Goal: Ask a question: Seek information or help from site administrators or community

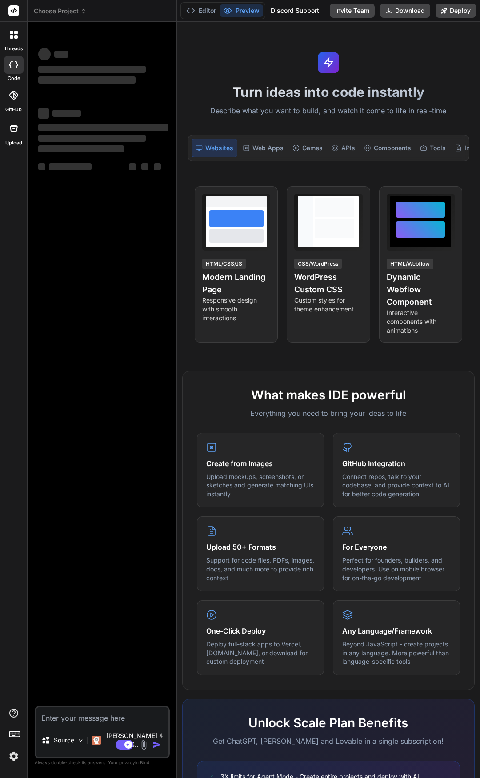
type textarea "x"
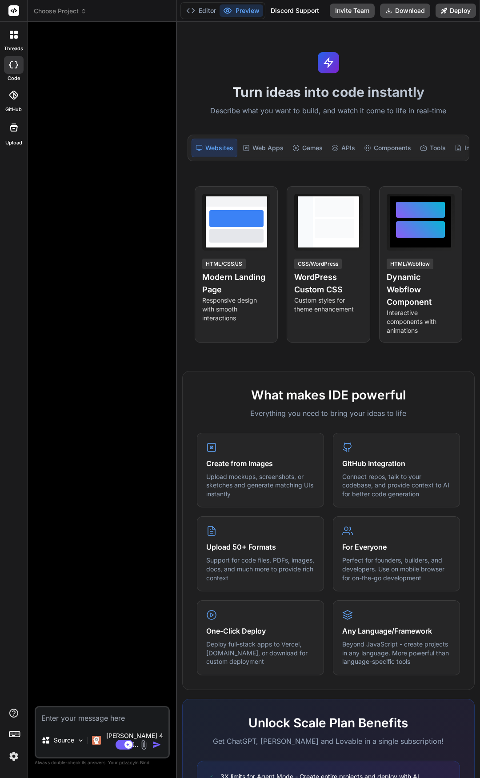
type textarea "x"
click at [14, 38] on icon at bounding box center [16, 37] width 4 height 4
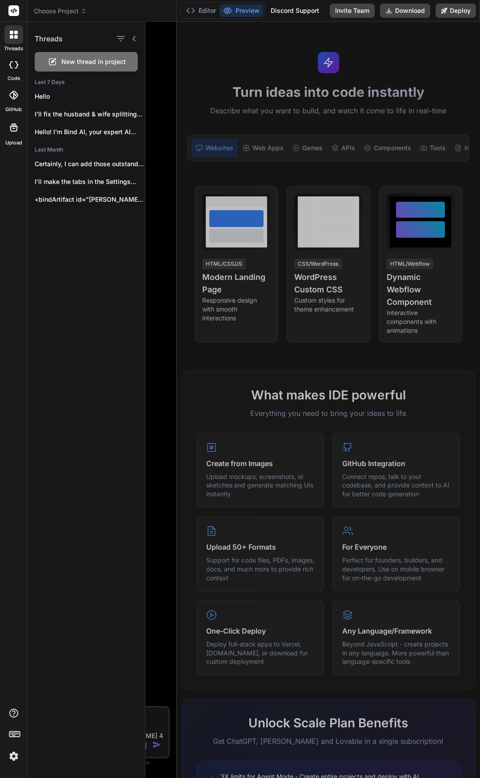
click at [18, 37] on div at bounding box center [13, 34] width 19 height 19
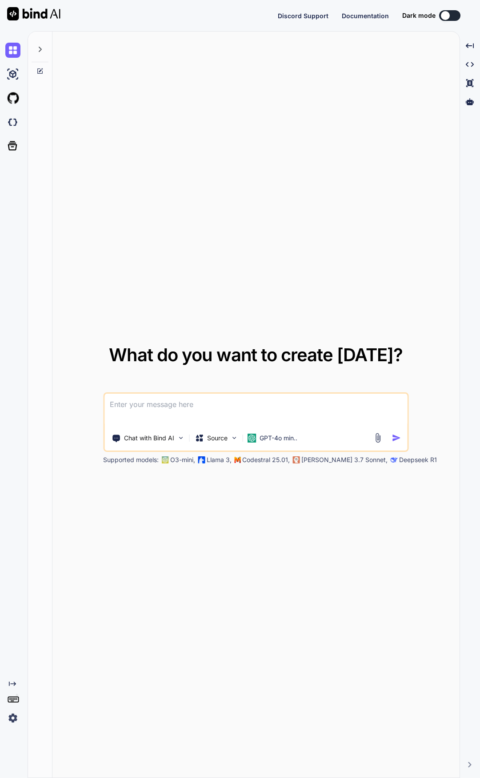
click at [212, 403] on textarea at bounding box center [255, 410] width 303 height 33
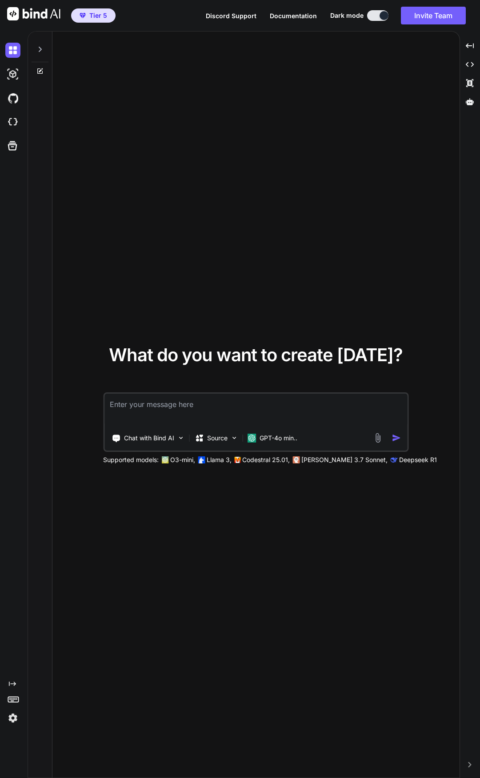
type textarea "x"
type textarea "I"
type textarea "x"
type textarea "I"
type textarea "x"
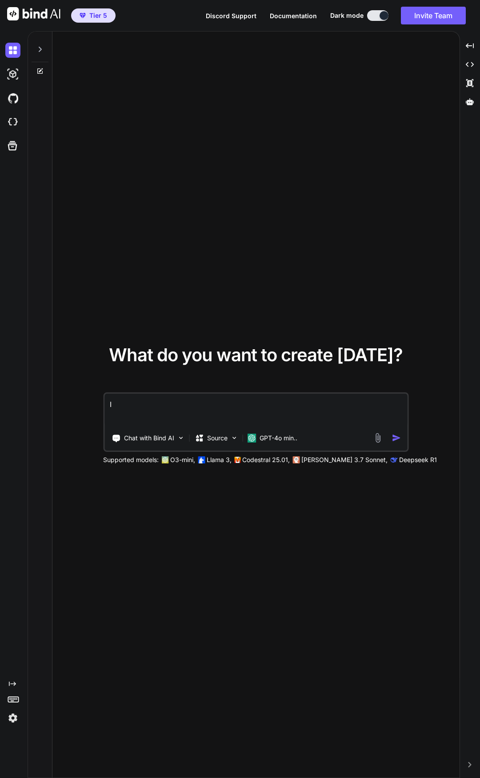
type textarea "I"
type textarea "x"
type textarea "I"
type textarea "x"
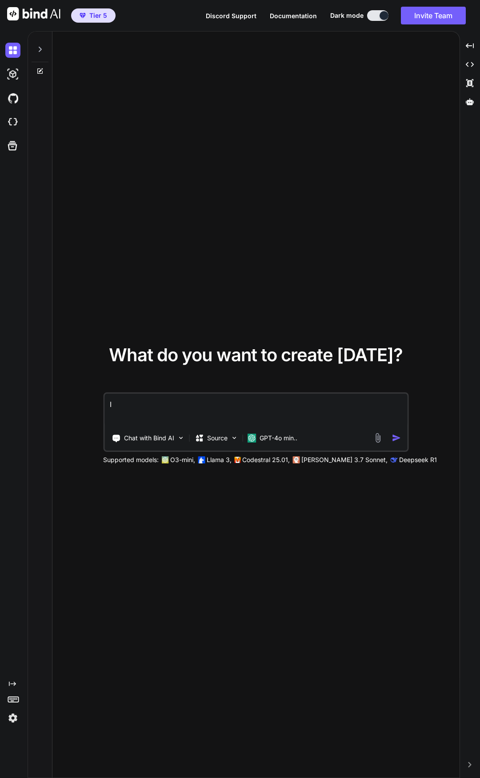
type textarea "Is"
type textarea "x"
type textarea "Is"
type textarea "x"
type textarea "Is t"
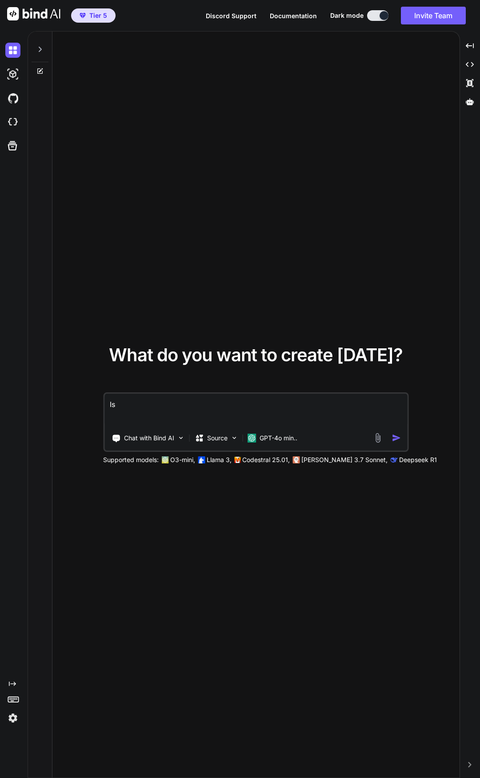
type textarea "x"
type textarea "Is th"
type textarea "x"
type textarea "Is the"
type textarea "x"
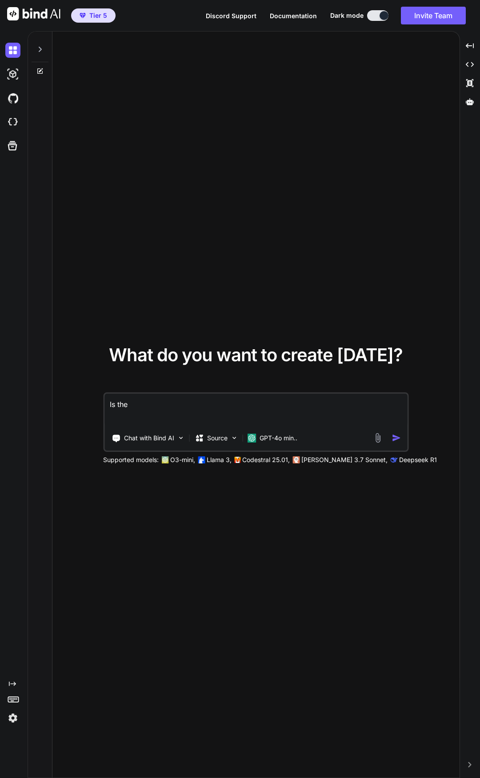
type textarea "Is ther"
type textarea "x"
type textarea "Is there"
type textarea "x"
type textarea "Is there"
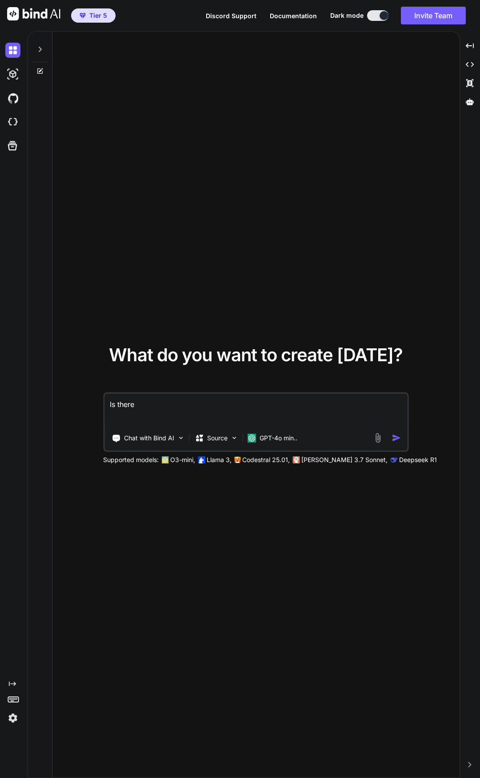
type textarea "x"
type textarea "Is there a"
type textarea "x"
type textarea "Is there a"
type textarea "x"
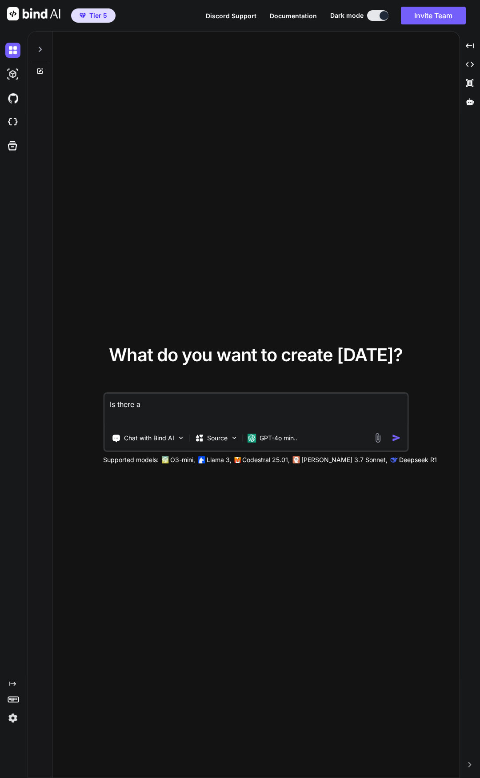
type textarea "Is there a w"
type textarea "x"
type textarea "Is there a wa"
type textarea "x"
type textarea "Is there a way"
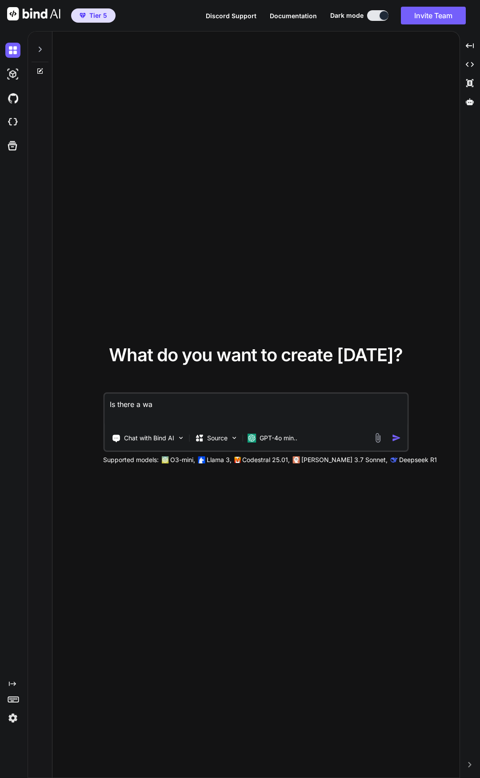
type textarea "x"
type textarea "Is there a way"
type textarea "x"
type textarea "Is there a way t"
type textarea "x"
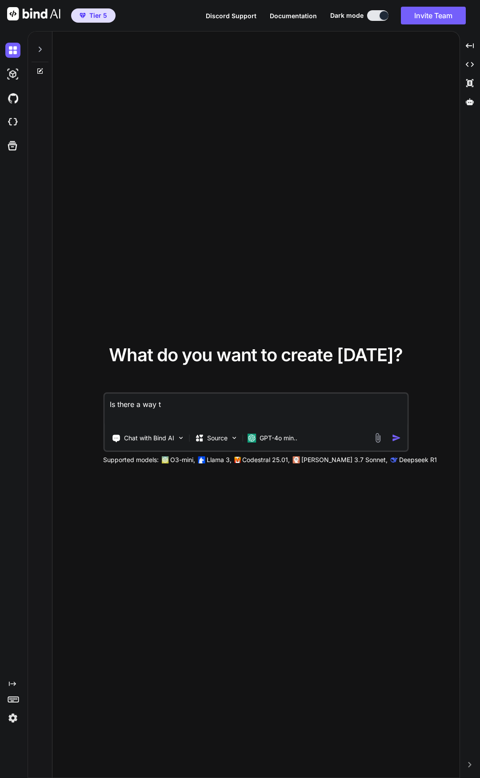
type textarea "Is there a way to"
type textarea "x"
type textarea "Is there a way to"
type textarea "x"
type textarea "Is there a way to m"
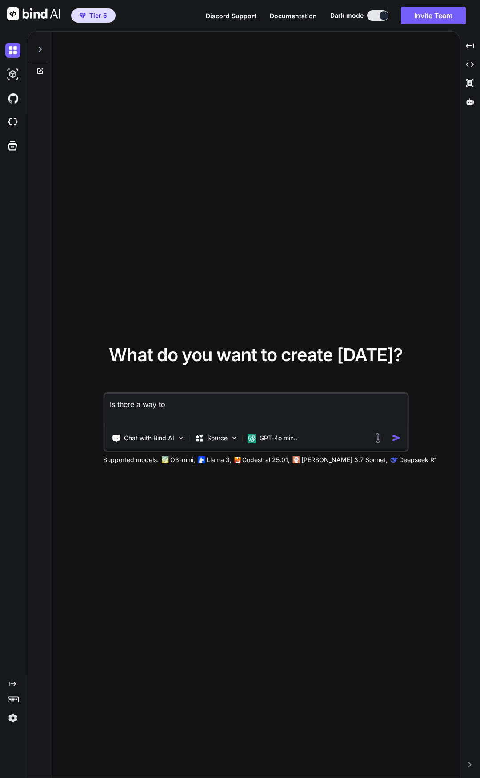
type textarea "x"
type textarea "Is there a way to ma"
type textarea "x"
type textarea "Is there a way to mak"
type textarea "x"
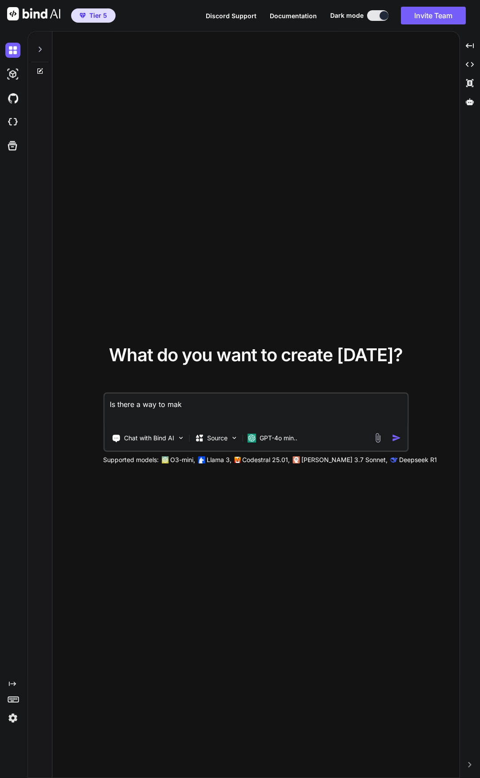
type textarea "Is there a way to make"
type textarea "x"
type textarea "Is there a way to make"
type textarea "x"
type textarea "Is there a way to make a"
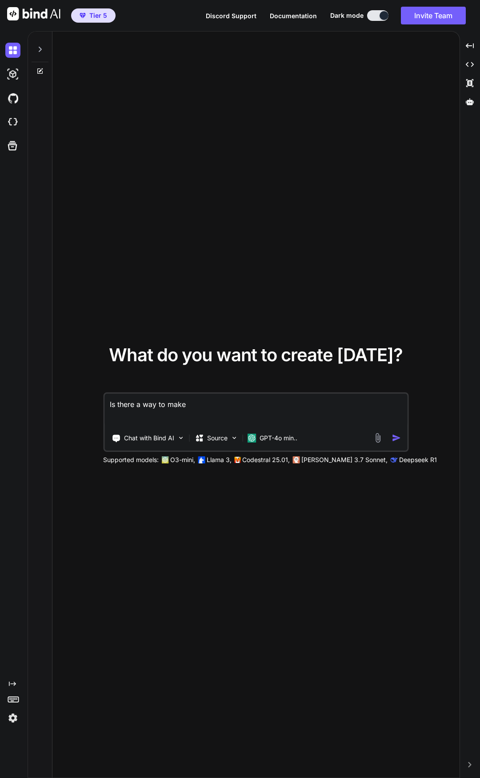
type textarea "x"
type textarea "Is there a way to make a"
type textarea "x"
type textarea "Is there a way to make a G"
type textarea "x"
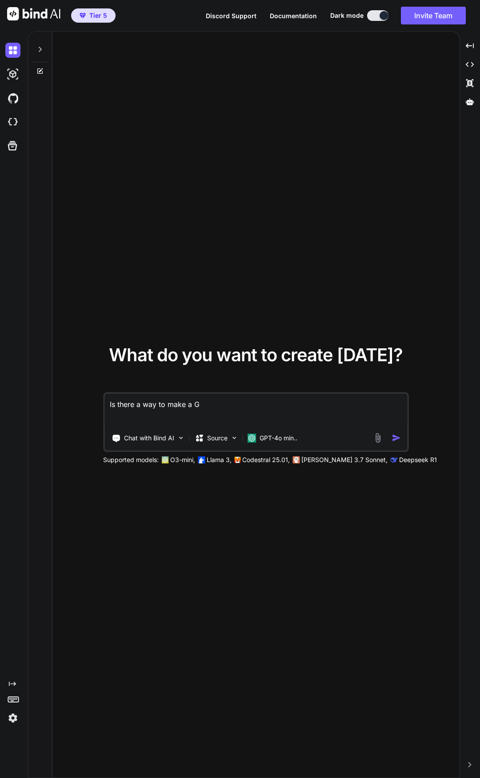
type textarea "Is there a way to make a GH"
type textarea "x"
type textarea "Is there a way to make a GHL"
type textarea "x"
type textarea "Is there a way to make a GHL"
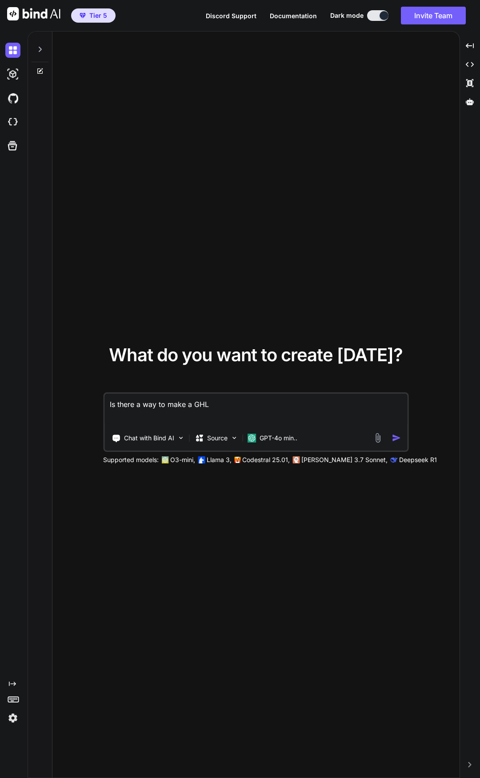
type textarea "x"
type textarea "Is there a way to make a GHL A"
type textarea "x"
type textarea "Is there a way to make a GHL Ap"
type textarea "x"
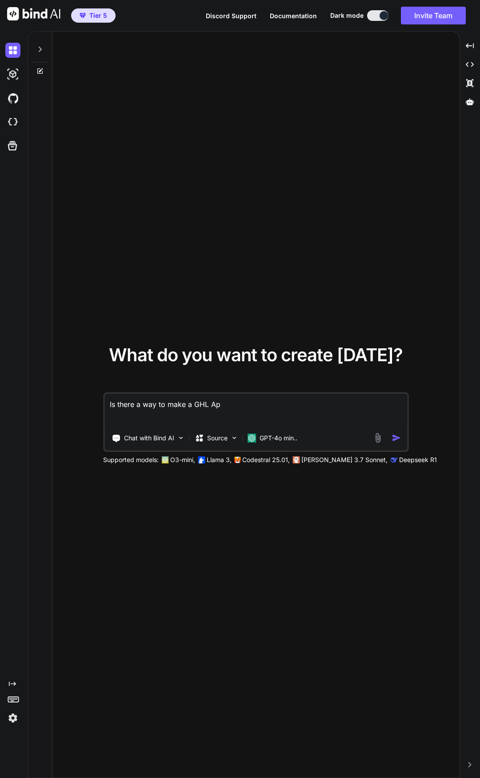
type textarea "Is there a way to make a GHL App"
type textarea "x"
type textarea "Is there a way to make a GHL Appo"
type textarea "x"
type textarea "Is there a way to make a GHL Appoi"
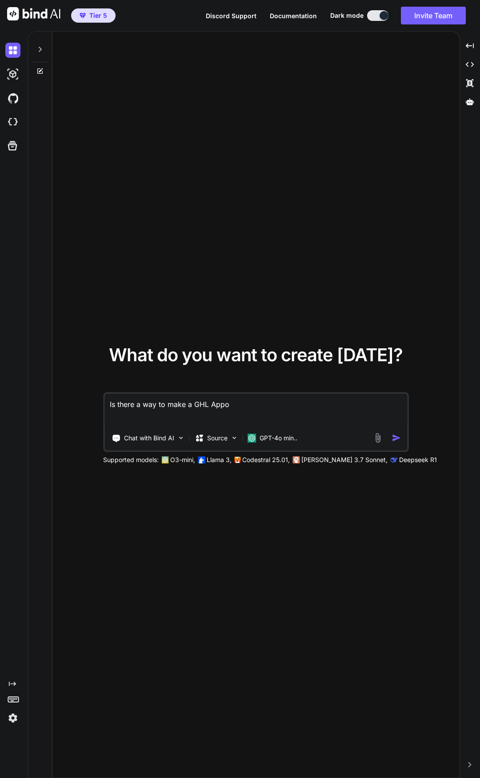
type textarea "x"
type textarea "Is there a way to make a GHL Appoin"
type textarea "x"
type textarea "Is there a way to make a GHL Appoint"
type textarea "x"
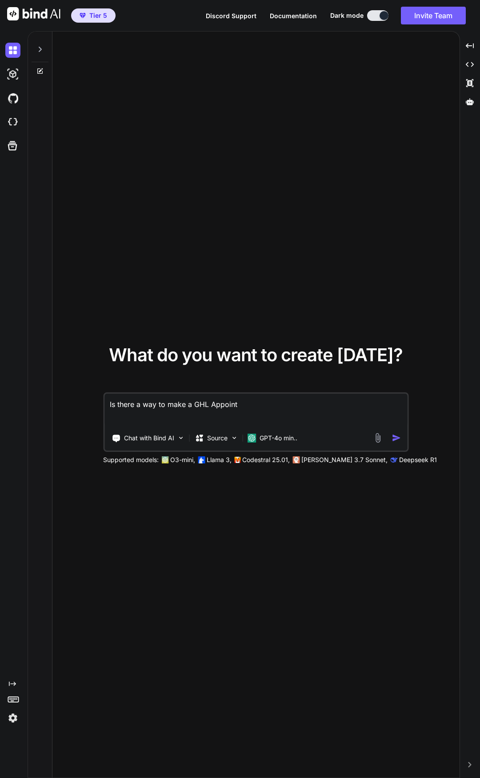
type textarea "Is there a way to make a GHL Appointm"
type textarea "x"
type textarea "Is there a way to make a GHL Appointme"
type textarea "x"
type textarea "Is there a way to make a GHL Appointmen"
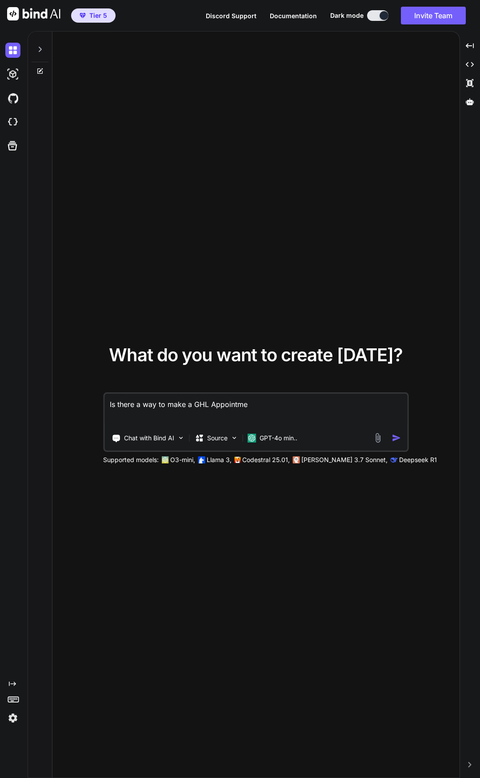
type textarea "x"
type textarea "Is there a way to make a GHL Appointment"
type textarea "x"
type textarea "Is there a way to make a GHL Appointment"
type textarea "x"
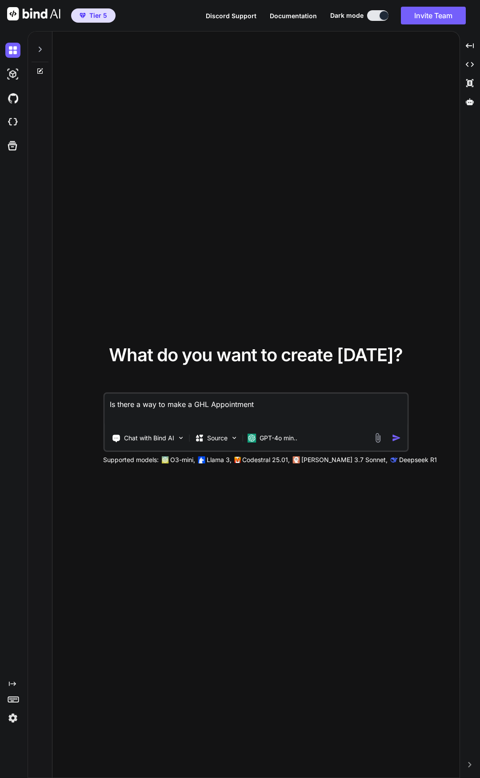
type textarea "Is there a way to make a GHL Appointment o"
type textarea "x"
type textarea "Is there a way to make a GHL Appointment on"
type textarea "x"
type textarea "Is there a way to make a GHL Appointment onl"
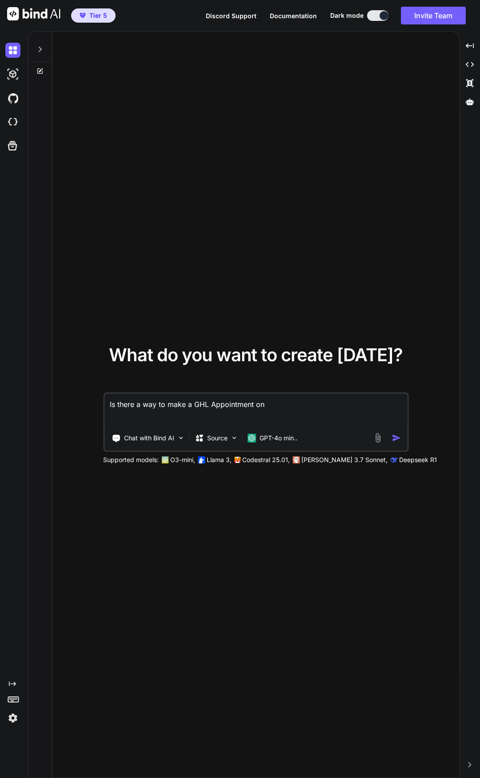
type textarea "x"
type textarea "Is there a way to make a GHL Appointment only"
type textarea "x"
type textarea "Is there a way to make a GHL Appointment only"
type textarea "x"
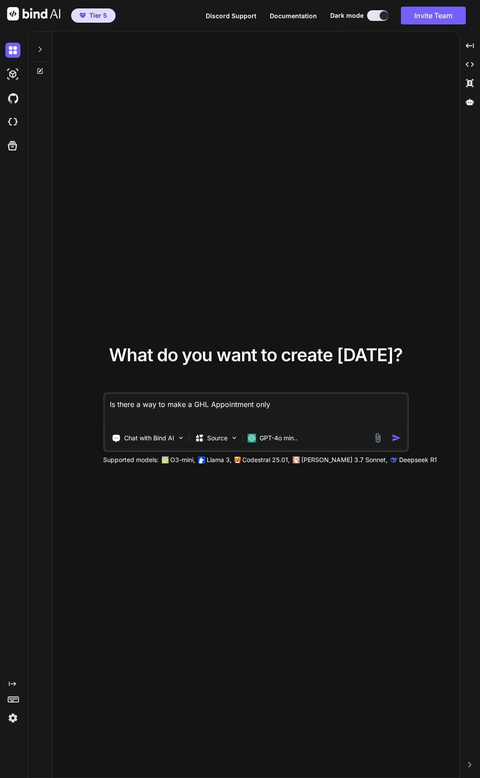
type textarea "Is there a way to make a GHL Appointment only s"
type textarea "x"
type textarea "Is there a way to make a GHL Appointment only sh"
type textarea "x"
type textarea "Is there a way to make a GHL Appointment only sho"
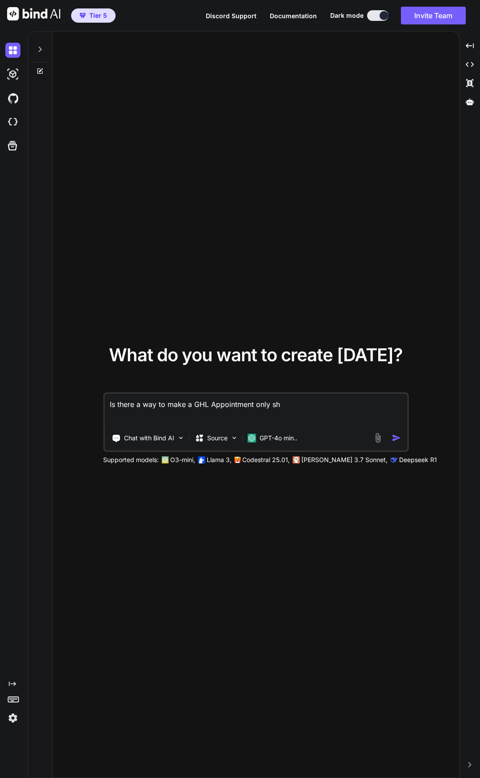
type textarea "x"
type textarea "Is there a way to make a GHL Appointment only show"
type textarea "x"
type textarea "Is there a way to make a GHL Appointment only show"
type textarea "x"
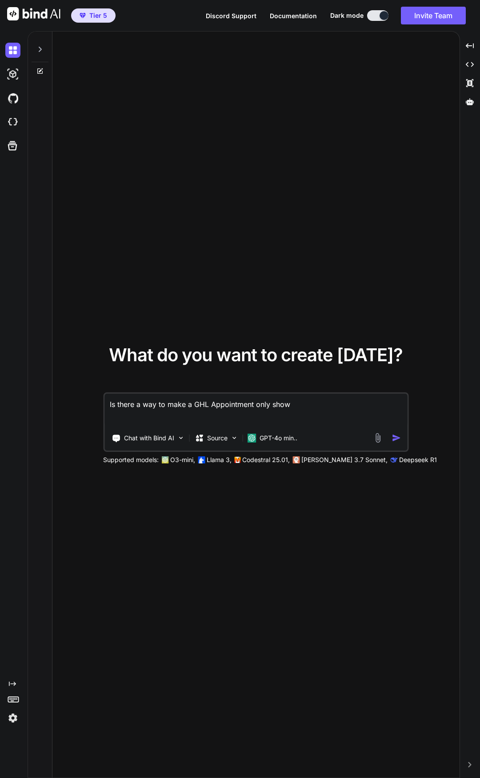
type textarea "Is there a way to make a GHL Appointment only show u"
type textarea "x"
type textarea "Is there a way to make a GHL Appointment only show up"
type textarea "x"
type textarea "Is there a way to make a GHL Appointment only show up"
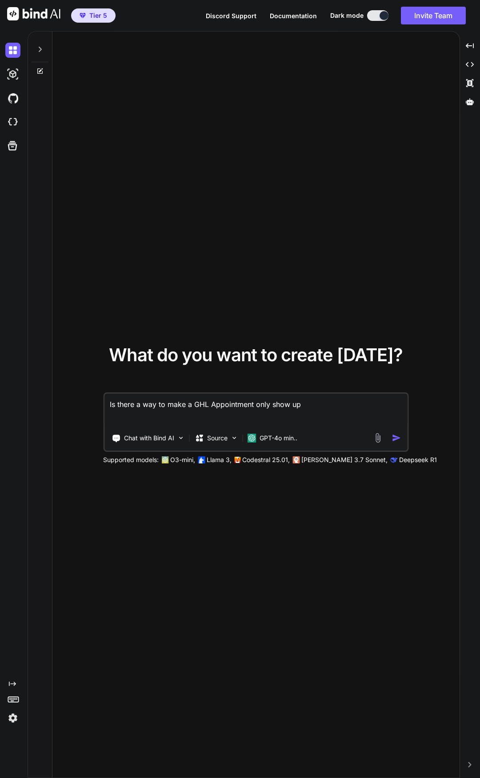
type textarea "x"
type textarea "Is there a way to make a GHL Appointment only show up d"
type textarea "x"
type textarea "Is there a way to make a GHL Appointment only show up du"
type textarea "x"
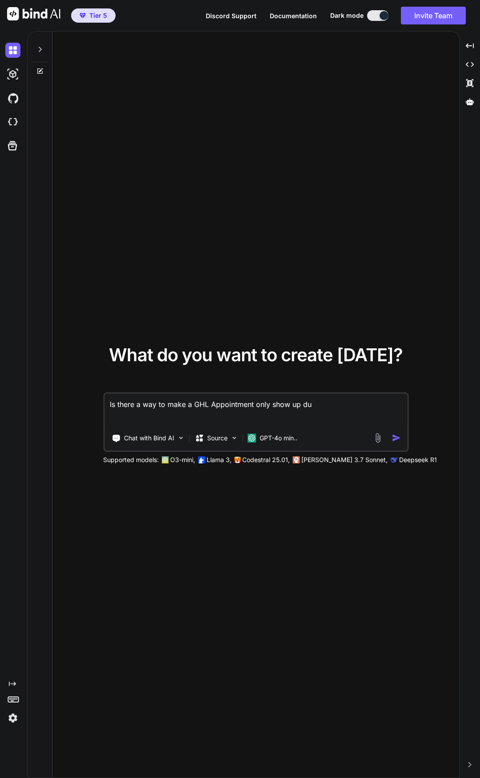
type textarea "Is there a way to make a GHL Appointment only show up dur"
type textarea "x"
type textarea "Is there a way to make a GHL Appointment only show up duri"
type textarea "x"
type textarea "Is there a way to make a GHL Appointment only show up durin"
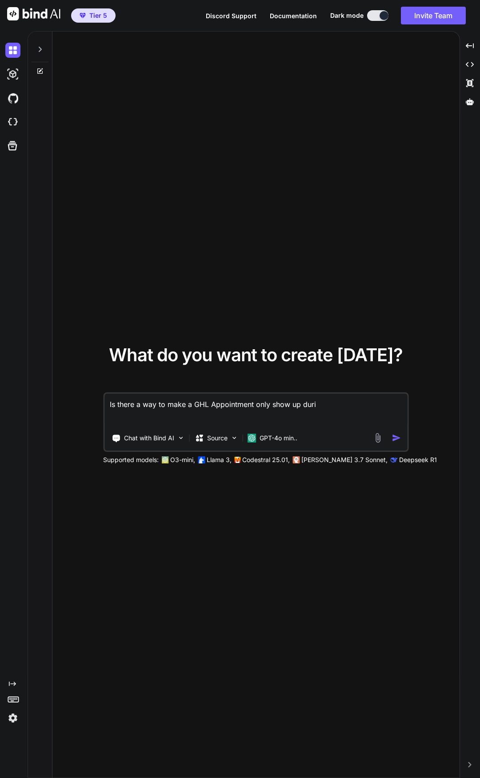
type textarea "x"
type textarea "Is there a way to make a GHL Appointment only show up during"
type textarea "x"
type textarea "Is there a way to make a GHL Appointment only show up during"
type textarea "x"
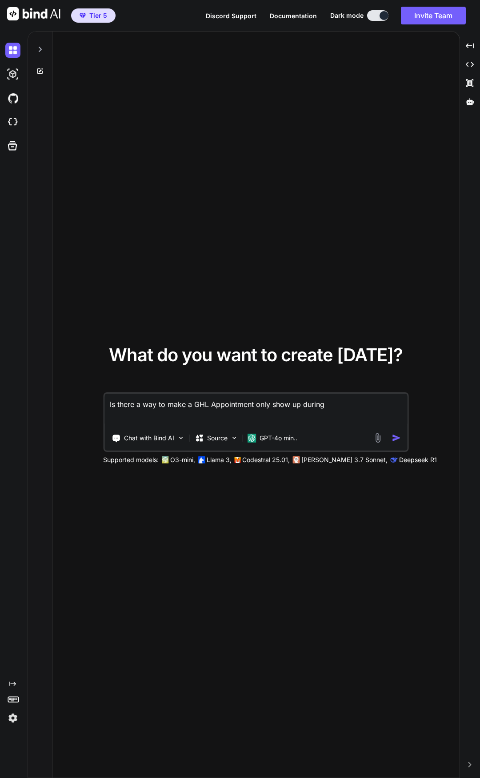
type textarea "Is there a way to make a GHL Appointment only show up during t"
type textarea "x"
type textarea "Is there a way to make a GHL Appointment only show up during tw"
type textarea "x"
type textarea "Is there a way to make a GHL Appointment only show up during two"
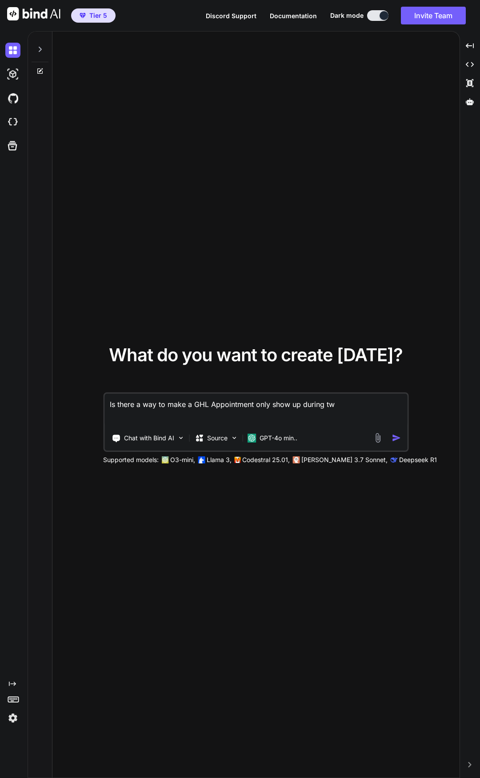
type textarea "x"
type textarea "Is there a way to make a GHL Appointment only show up during two"
type textarea "x"
type textarea "Is there a way to make a GHL Appointment only show up during two d"
type textarea "x"
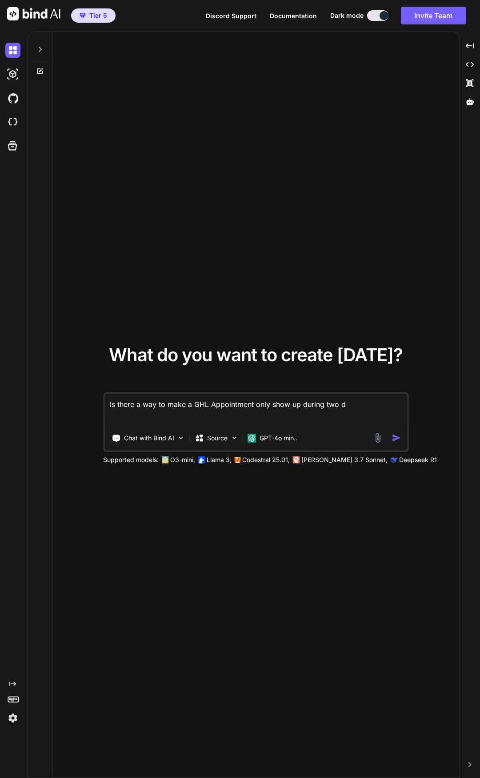
type textarea "Is there a way to make a GHL Appointment only show up during two da"
type textarea "x"
type textarea "Is there a way to make a GHL Appointment only show up during two dat"
type textarea "x"
type textarea "Is there a way to make a GHL Appointment only show up during two date"
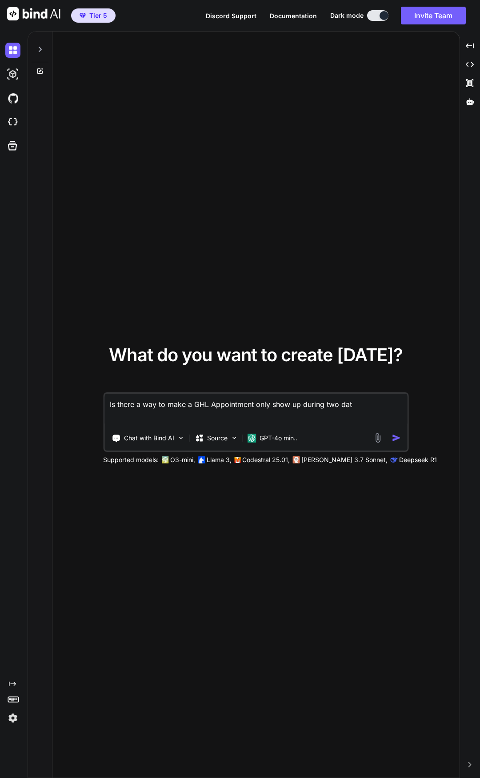
type textarea "x"
type textarea "Is there a way to make a GHL Appointment only show up during two dates"
type textarea "x"
type textarea "Is there a way to make a GHL Appointment only show up during two dates?"
type textarea "x"
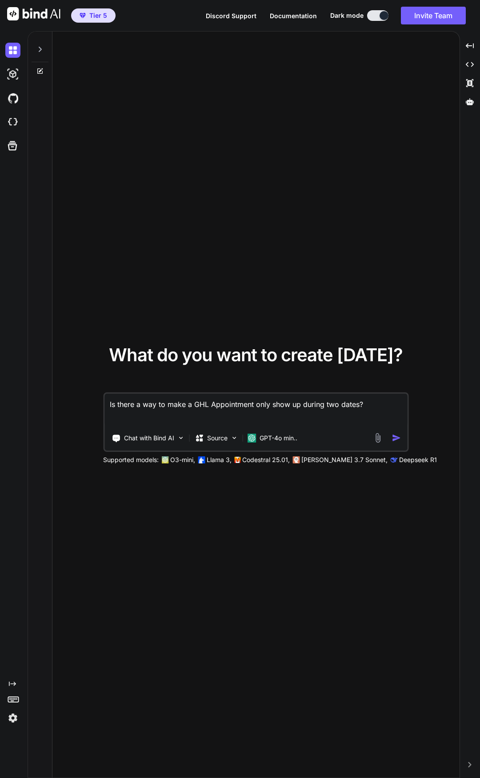
type textarea "Is there a way to make a GHL Appointment only show up during two dates?"
type textarea "x"
type textarea "Is there a way to make a GHL Appointment only show up during two dates? O"
type textarea "x"
type textarea "Is there a way to make a GHL Appointment only show up during two dates? Oc"
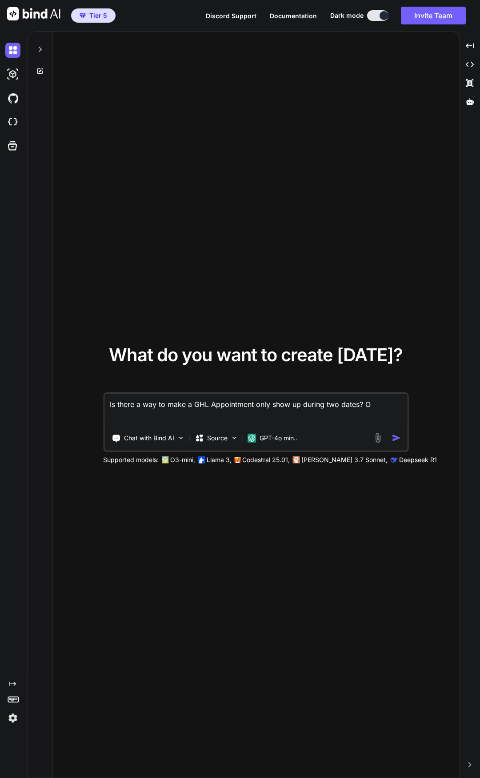
type textarea "x"
type textarea "Is there a way to make a GHL Appointment only show up during two dates? Oct"
type textarea "x"
type textarea "Is there a way to make a GHL Appointment only show up during two dates? Octu"
type textarea "x"
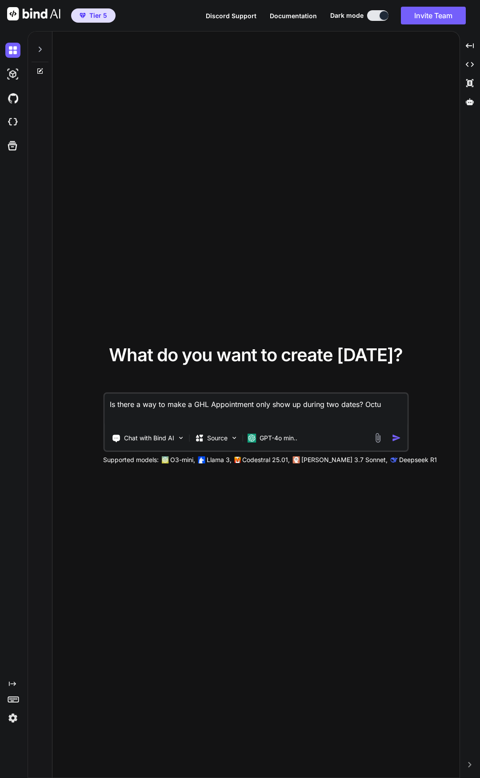
type textarea "Is there a way to make a GHL Appointment only show up during two dates? Oct"
type textarea "x"
type textarea "Is there a way to make a GHL Appointment only show up during two dates? Octo"
type textarea "x"
type textarea "Is there a way to make a GHL Appointment only show up during two dates? Oct"
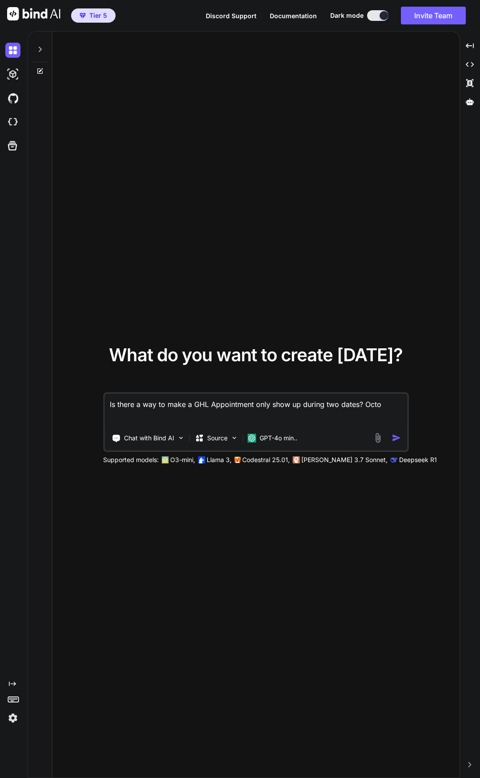
type textarea "x"
type textarea "Is there a way to make a GHL Appointment only show up during two dates? Oc"
type textarea "x"
type textarea "Is there a way to make a GHL Appointment only show up during two dates? O"
type textarea "x"
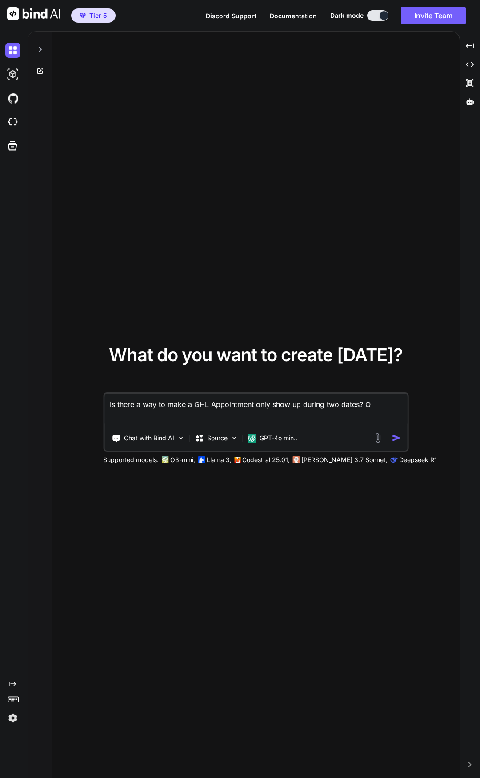
type textarea "Is there a way to make a GHL Appointment only show up during two dates?"
type textarea "x"
type textarea "Is there a way to make a GHL Appointment only show up during two dates? E"
type textarea "x"
type textarea "Is there a way to make a GHL Appointment only show up during two dates? Ex"
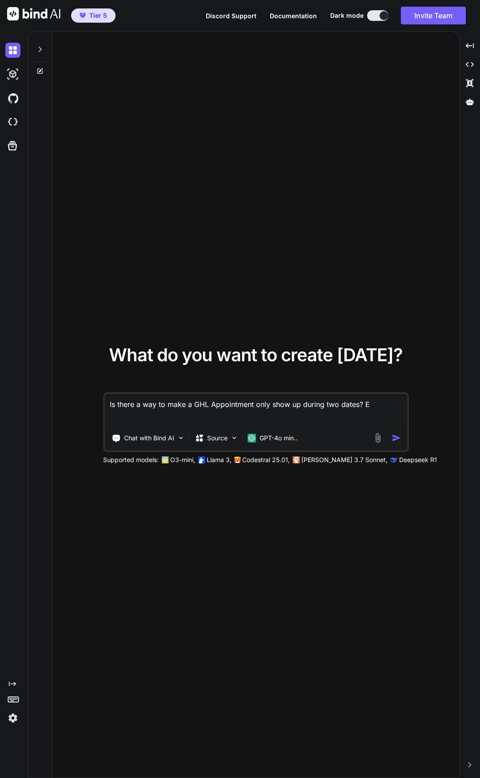
type textarea "x"
type textarea "Is there a way to make a GHL Appointment only show up during two dates? Ex."
type textarea "x"
type textarea "Is there a way to make a GHL Appointment only show up during two dates? Ex."
type textarea "x"
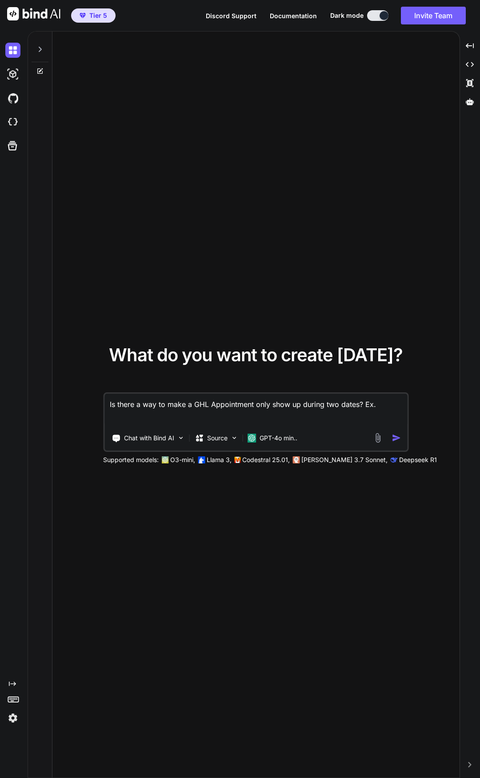
type textarea "Is there a way to make a GHL Appointment only show up during two dates? Ex. O"
type textarea "x"
type textarea "Is there a way to make a GHL Appointment only show up during two dates? Ex. Oc"
type textarea "x"
type textarea "Is there a way to make a GHL Appointment only show up during two dates? Ex. Oct"
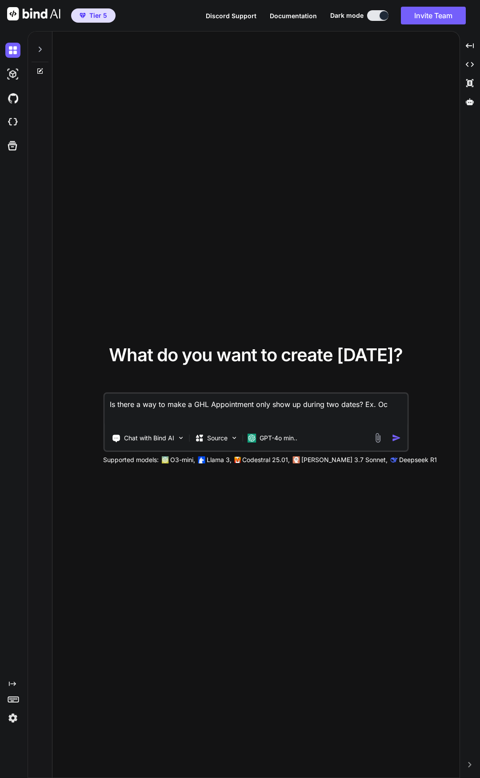
type textarea "x"
type textarea "Is there a way to make a GHL Appointment only show up during two dates? Ex. Octo"
type textarea "x"
type textarea "Is there a way to make a GHL Appointment only show up during two dates? Ex. Oct…"
type textarea "x"
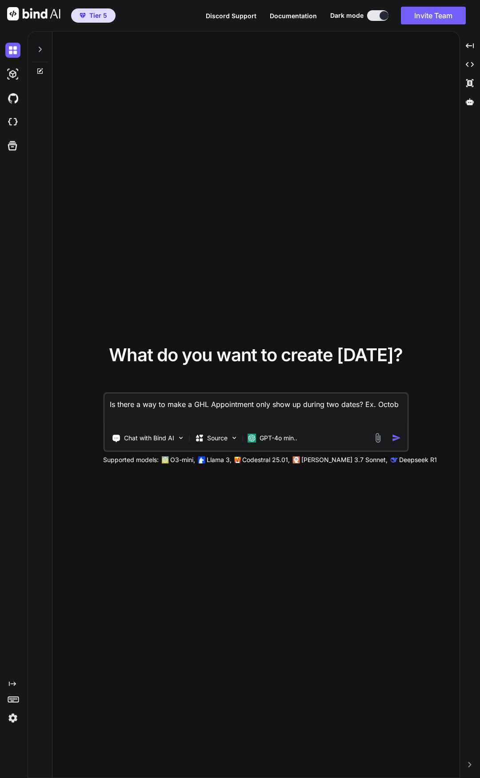
type textarea "Is there a way to make a GHL Appointment only show up during two dates? Ex. Oct…"
type textarea "x"
type textarea "Is there a way to make a GHL Appointment only show up during two dates? Ex. Oct…"
type textarea "x"
type textarea "Is there a way to make a GHL Appointment only show up during two dates? Ex. Oct…"
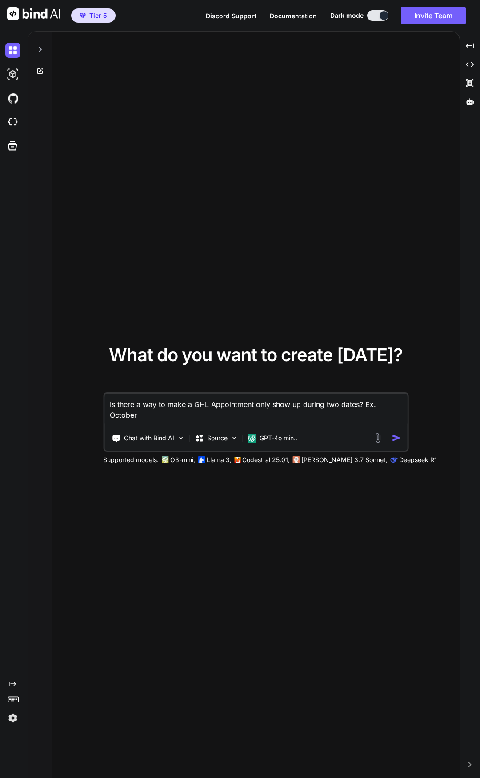
type textarea "x"
type textarea "Is there a way to make a GHL Appointment only show up during two dates? Ex. Oct…"
type textarea "x"
type textarea "Is there a way to make a GHL Appointment only show up during two dates? Ex. Oct…"
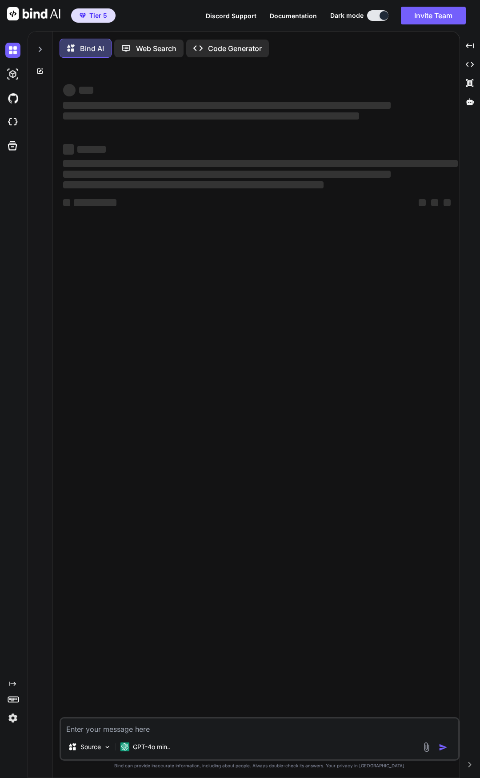
scroll to position [4, 0]
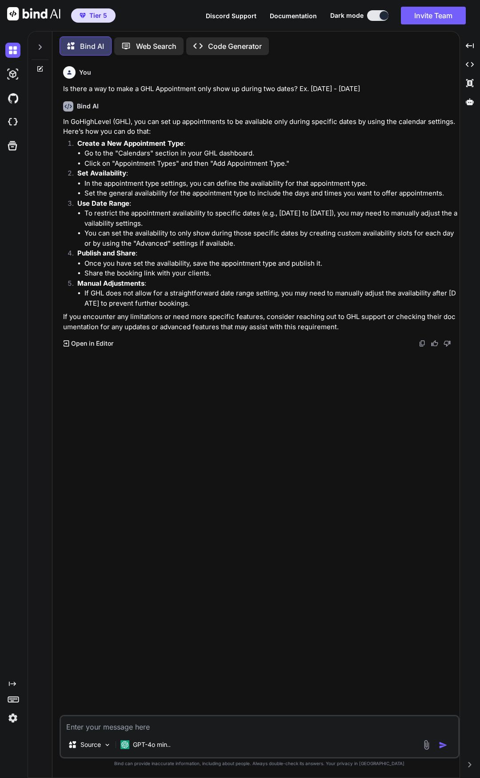
drag, startPoint x: 77, startPoint y: 202, endPoint x: 175, endPoint y: 220, distance: 99.3
click at [175, 220] on li "Use Date Range : To restrict the appointment availability to specific dates (e.…" at bounding box center [263, 224] width 387 height 50
click at [179, 197] on li "Set the general availability for the appointment type to include the days and t…" at bounding box center [270, 193] width 373 height 10
click at [273, 729] on textarea at bounding box center [259, 724] width 397 height 16
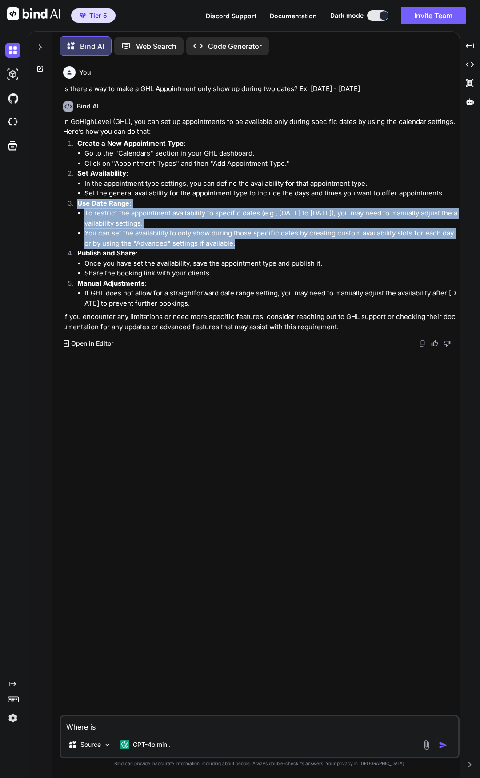
drag, startPoint x: 78, startPoint y: 201, endPoint x: 237, endPoint y: 240, distance: 163.9
click at [237, 240] on li "Use Date Range : To restrict the appointment availability to specific dates (e.…" at bounding box center [263, 224] width 387 height 50
copy li "Use Date Range : To restrict the appointment availability to specific dates (e.…"
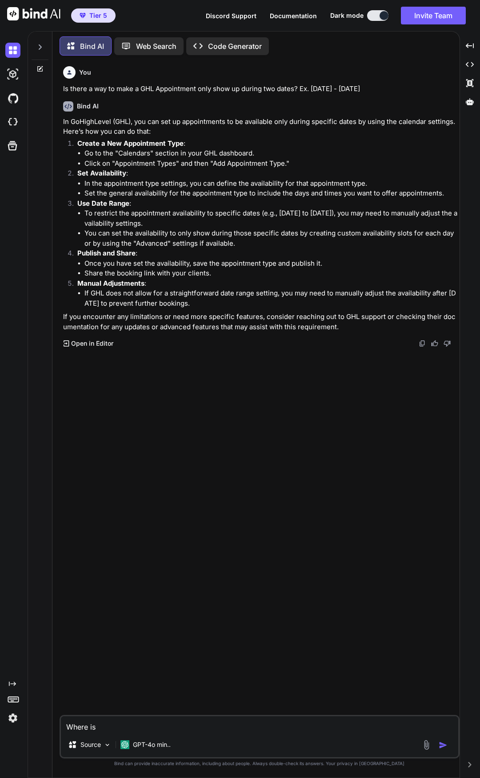
click at [136, 729] on textarea "Where is" at bounding box center [259, 724] width 397 height 16
paste textarea "Use Date Range: To restrict the appointment availability to specific dates (e.g…"
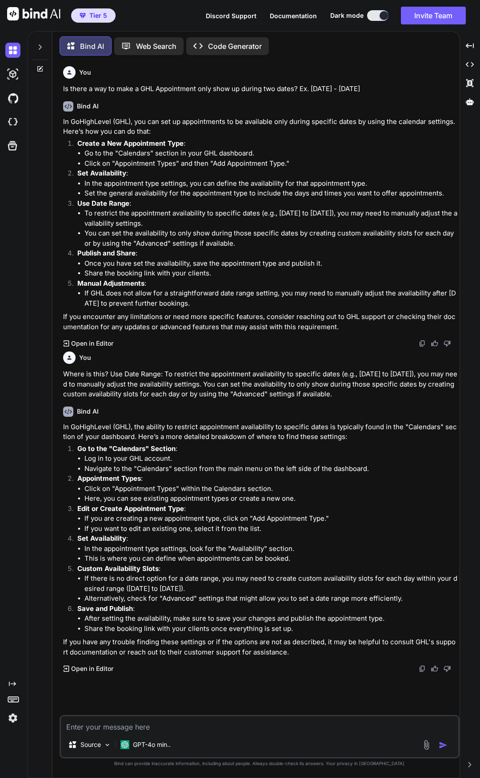
click at [132, 598] on li "Alternatively, check for "Advanced" settings that might allow you to set a date…" at bounding box center [270, 599] width 373 height 10
click at [174, 588] on li "If there is no direct option for a date range, you may need to create custom av…" at bounding box center [270, 584] width 373 height 20
click at [237, 733] on div "Source GPT-4o min.." at bounding box center [260, 737] width 400 height 44
click at [251, 725] on textarea at bounding box center [259, 724] width 397 height 16
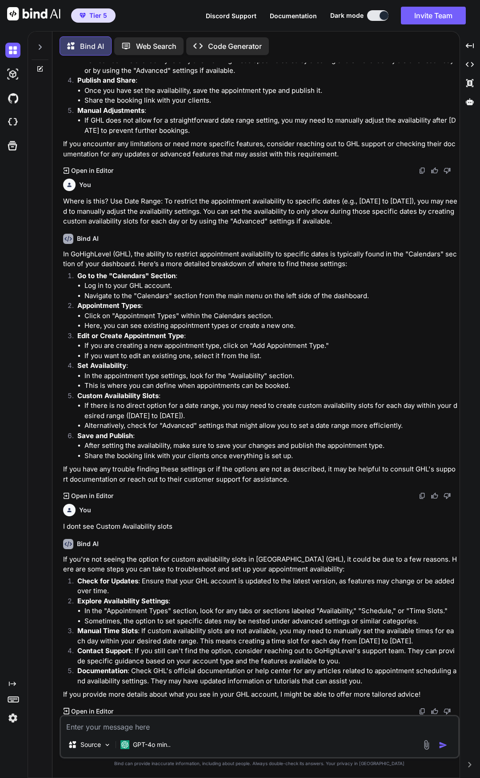
scroll to position [174, 0]
click at [206, 723] on textarea at bounding box center [259, 724] width 397 height 16
drag, startPoint x: 332, startPoint y: 719, endPoint x: 4, endPoint y: 702, distance: 328.3
click at [4, 702] on div "Created with Pixso. Bind AI Web Search Created with Pixso. Code Generator You I…" at bounding box center [240, 404] width 480 height 747
click at [222, 719] on textarea at bounding box center [259, 724] width 397 height 16
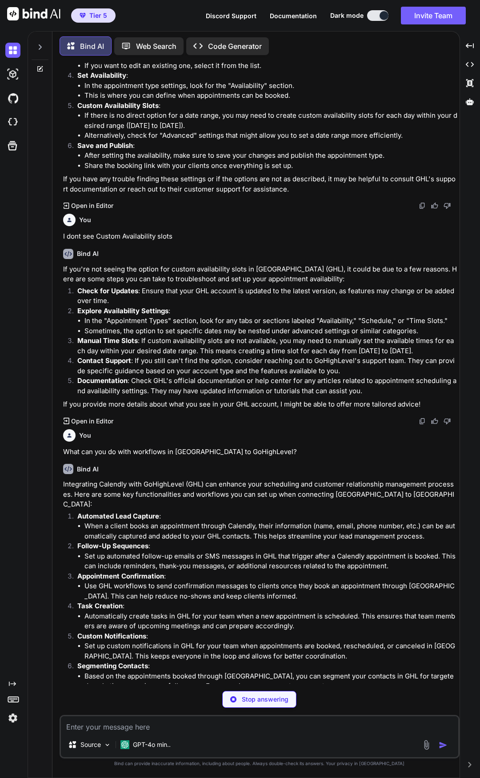
scroll to position [476, 0]
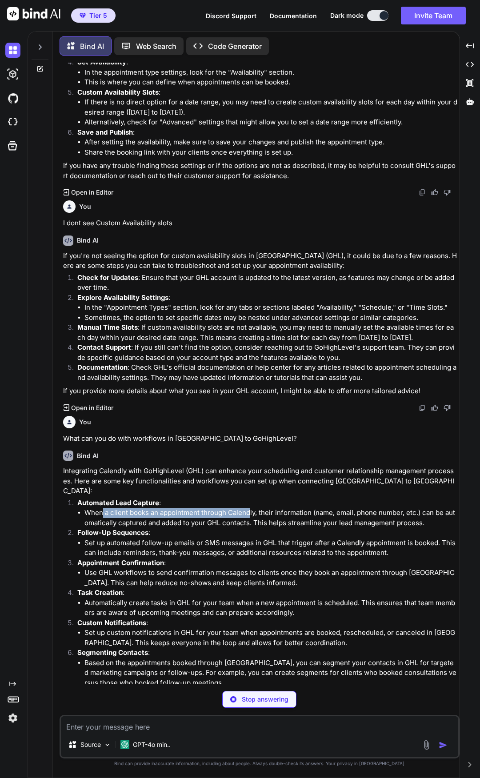
drag, startPoint x: 101, startPoint y: 507, endPoint x: 250, endPoint y: 498, distance: 149.1
click at [250, 508] on li "When a client books an appointment through Calendly, their information (name, e…" at bounding box center [270, 518] width 373 height 20
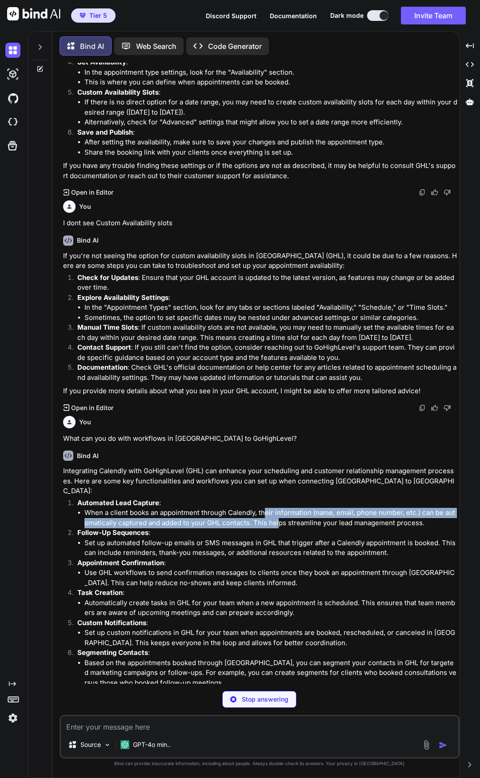
drag, startPoint x: 265, startPoint y: 501, endPoint x: 279, endPoint y: 508, distance: 15.7
click at [279, 508] on li "When a client books an appointment through Calendly, their information (name, e…" at bounding box center [270, 518] width 373 height 20
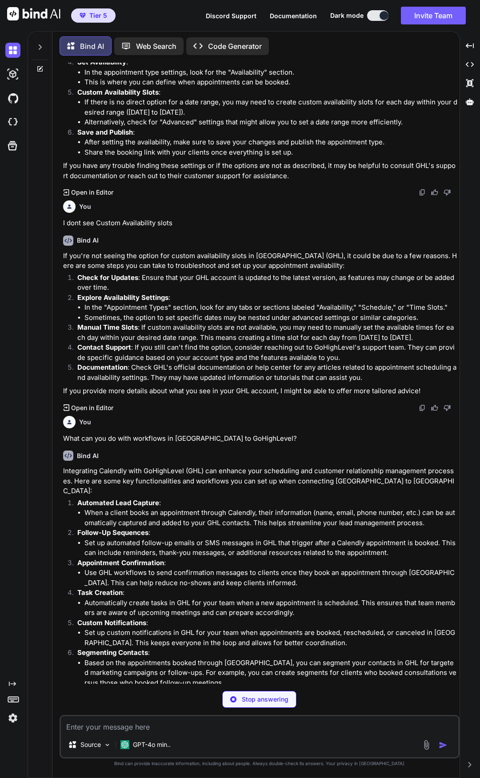
click at [282, 509] on li "When a client books an appointment through Calendly, their information (name, e…" at bounding box center [270, 518] width 373 height 20
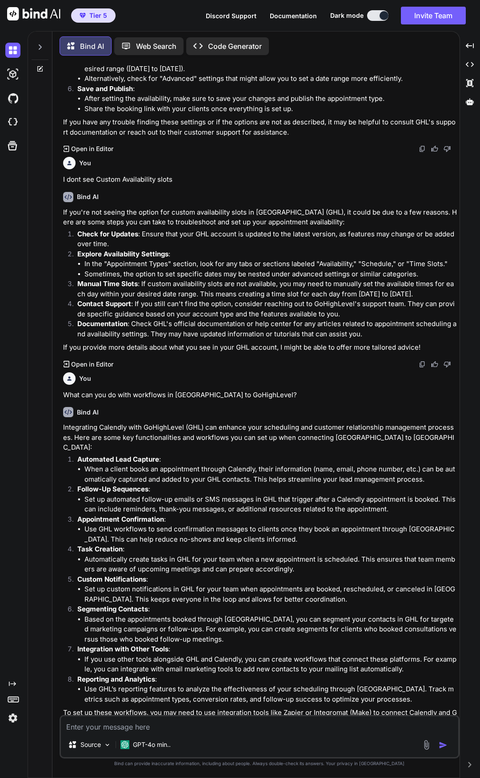
scroll to position [521, 0]
click at [253, 723] on textarea at bounding box center [259, 724] width 397 height 16
click at [257, 725] on textarea at bounding box center [259, 724] width 397 height 16
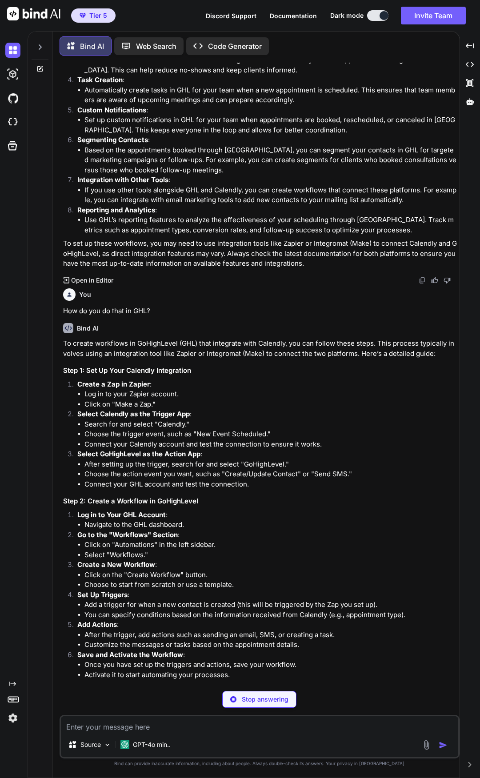
scroll to position [998, 0]
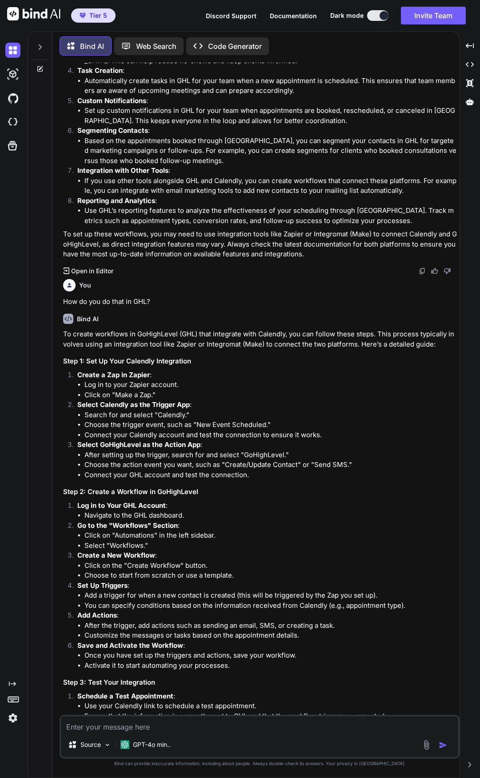
click at [224, 733] on div "Source GPT-4o min.." at bounding box center [260, 737] width 400 height 44
click at [223, 730] on div "Source GPT-4o min.." at bounding box center [260, 737] width 400 height 44
click at [223, 729] on textarea at bounding box center [259, 724] width 397 height 16
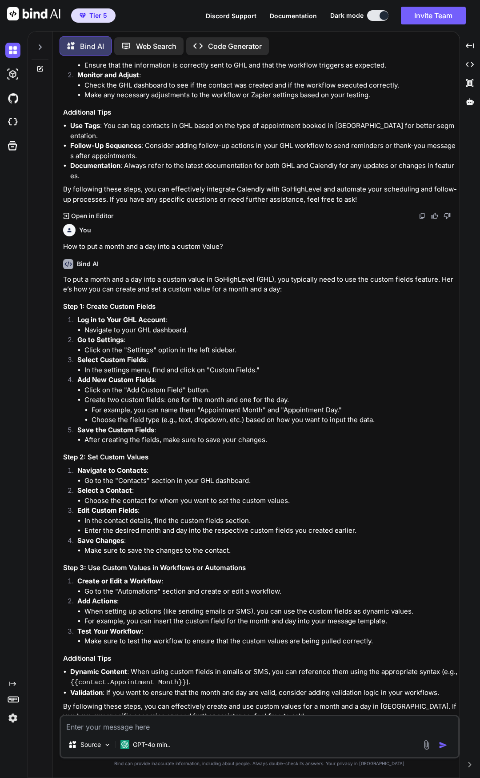
scroll to position [1651, 0]
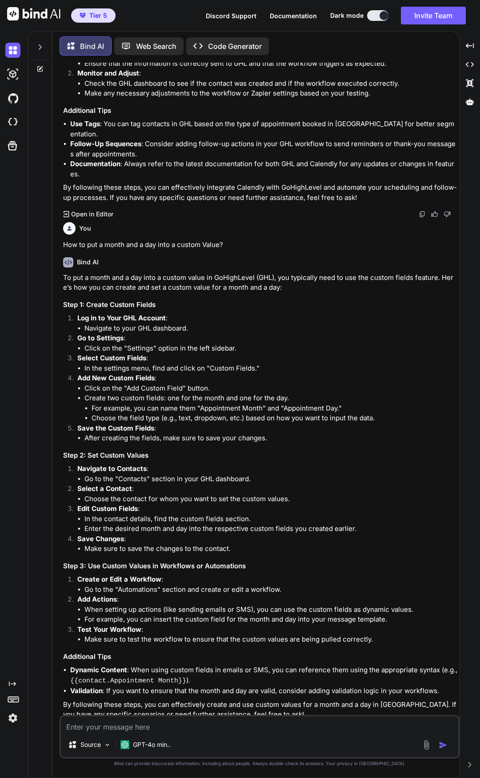
click at [194, 733] on div "Source GPT-4o min.." at bounding box center [260, 737] width 400 height 44
click at [81, 720] on textarea at bounding box center [259, 724] width 397 height 16
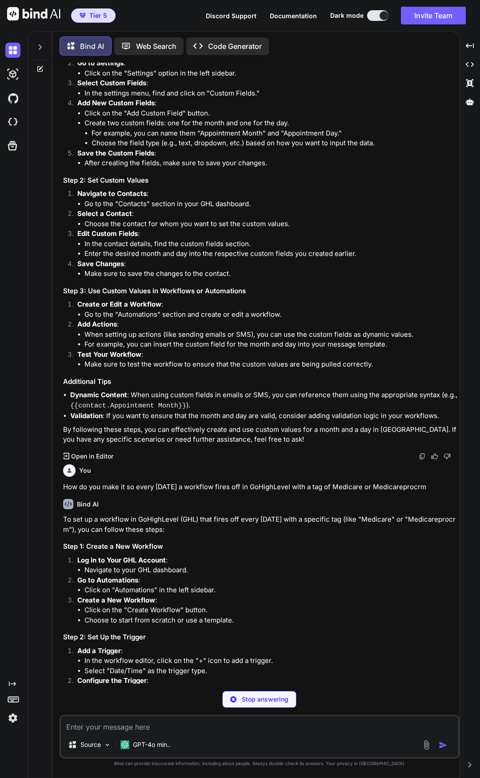
scroll to position [1994, 0]
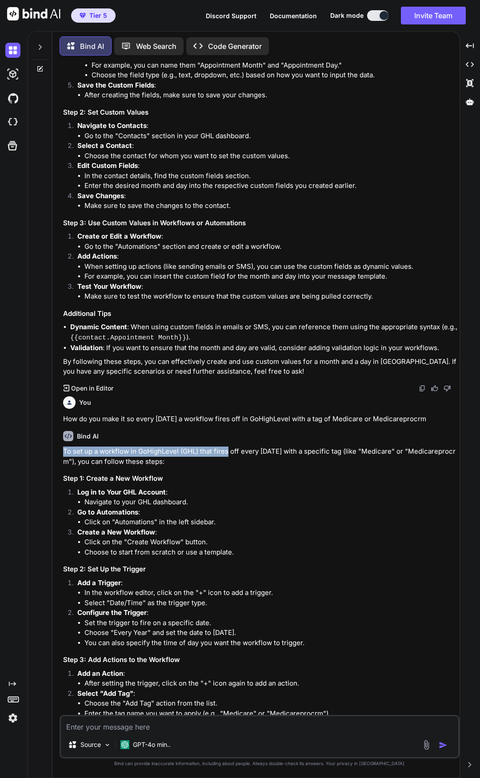
drag, startPoint x: 64, startPoint y: 429, endPoint x: 227, endPoint y: 428, distance: 163.0
click at [228, 446] on p "To set up a workflow in GoHighLevel (GHL) that fires off every October 15th wit…" at bounding box center [260, 456] width 395 height 20
click at [107, 414] on p "How do you make it so every october 15th a workflow fires off in GoHighLevel wi…" at bounding box center [260, 419] width 395 height 10
drag, startPoint x: 64, startPoint y: 399, endPoint x: 446, endPoint y: 396, distance: 382.5
click at [446, 414] on p "How do you make it so every october 15th a workflow fires off in GoHighLevel wi…" at bounding box center [260, 419] width 395 height 10
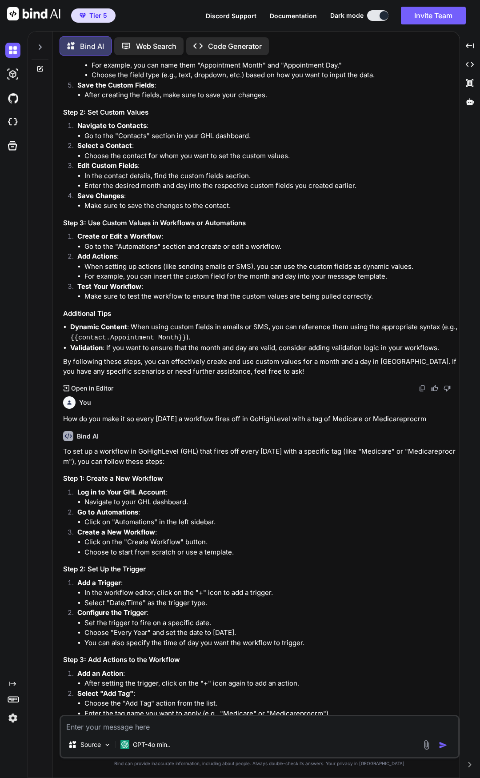
copy p "How do you make it so every october 15th a workflow fires off in GoHighLevel wi…"
click at [263, 730] on textarea at bounding box center [259, 724] width 397 height 16
click at [236, 730] on textarea "How to not display a certain field" at bounding box center [259, 724] width 397 height 16
drag, startPoint x: 236, startPoint y: 730, endPoint x: 14, endPoint y: 710, distance: 222.5
click at [14, 710] on div "Created with Pixso. Bind AI Web Search Created with Pixso. Code Generator You I…" at bounding box center [240, 404] width 480 height 747
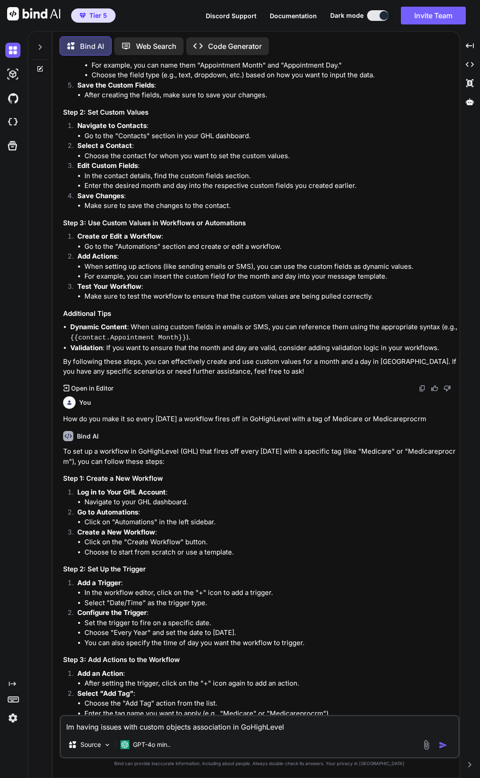
click at [297, 728] on textarea "Im having issues with custom objects association in GoHighLevel" at bounding box center [259, 724] width 397 height 16
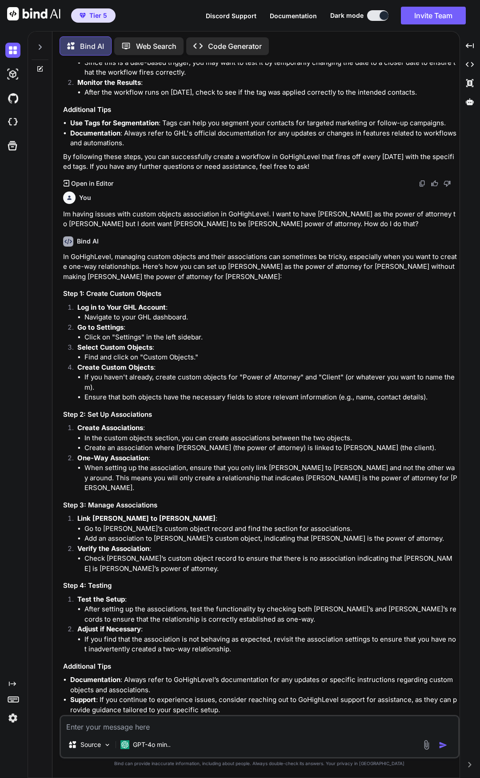
scroll to position [2775, 0]
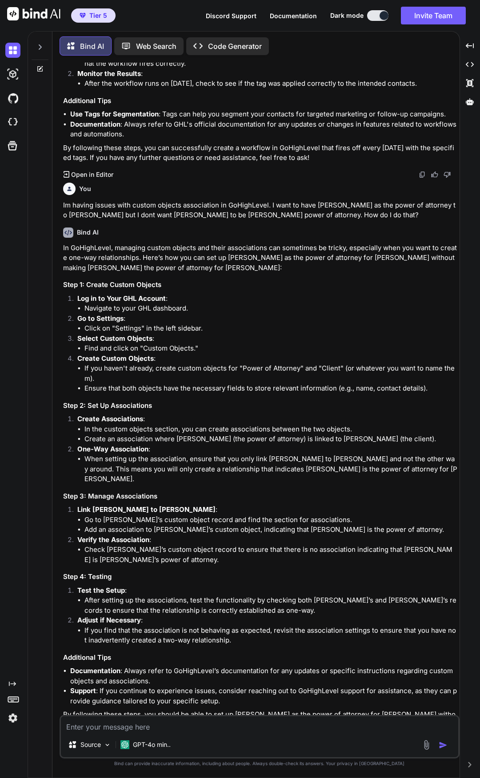
click at [187, 728] on textarea at bounding box center [259, 724] width 397 height 16
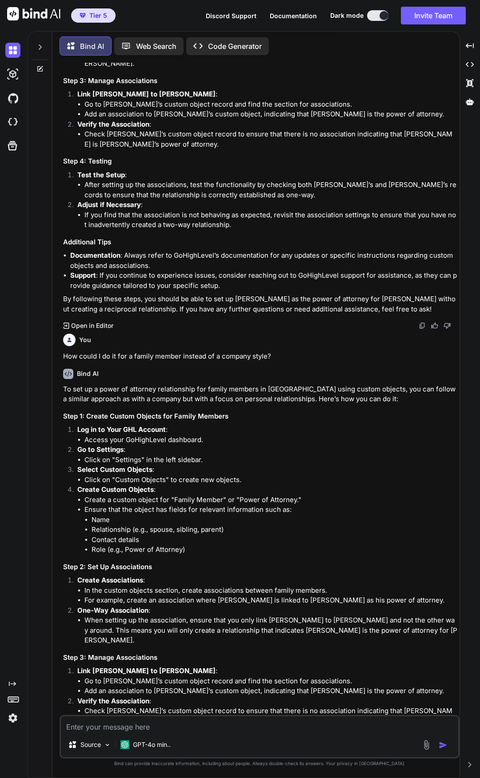
scroll to position [3176, 0]
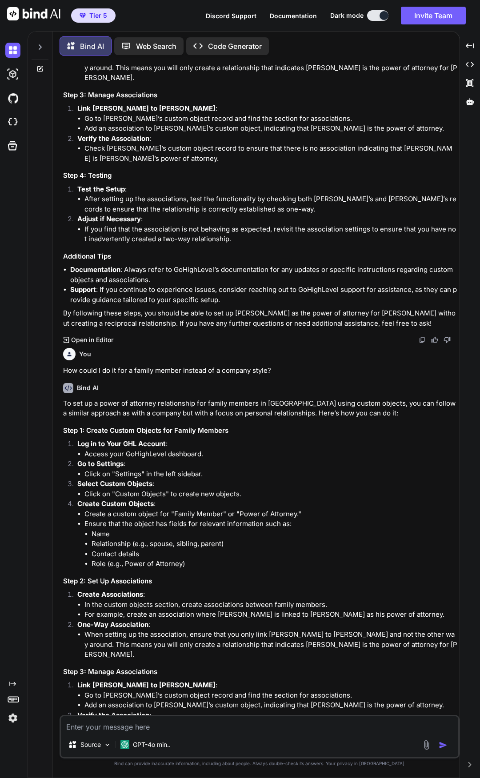
click at [220, 721] on textarea at bounding box center [259, 724] width 397 height 16
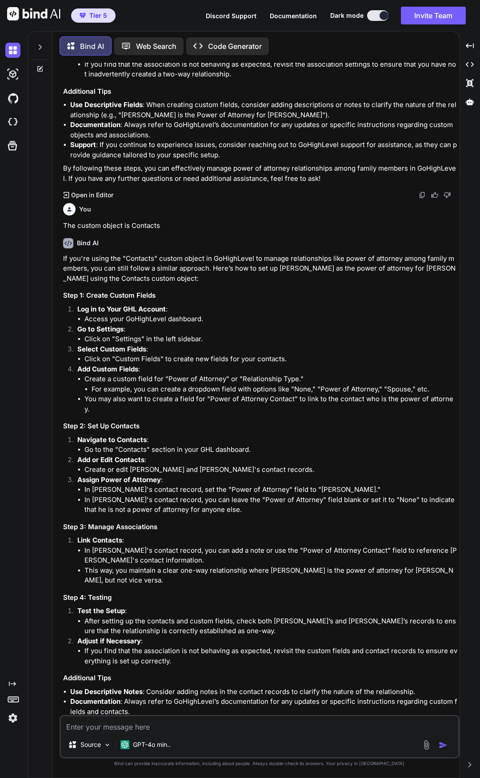
scroll to position [3918, 0]
click at [261, 725] on textarea at bounding box center [259, 724] width 397 height 16
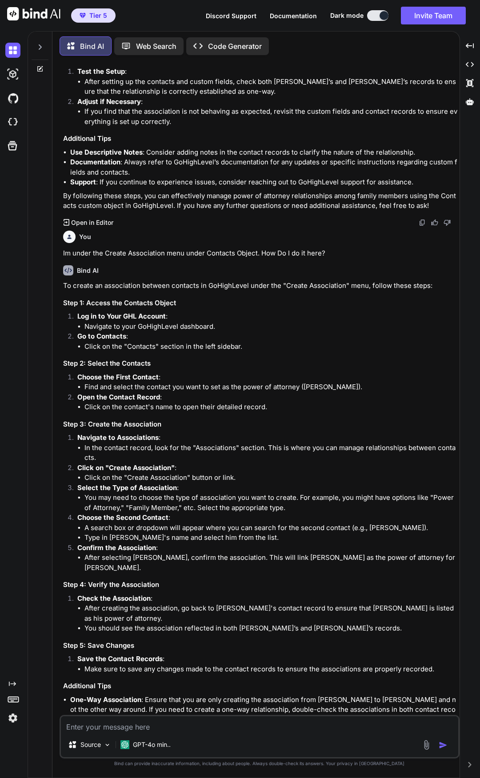
scroll to position [4465, 0]
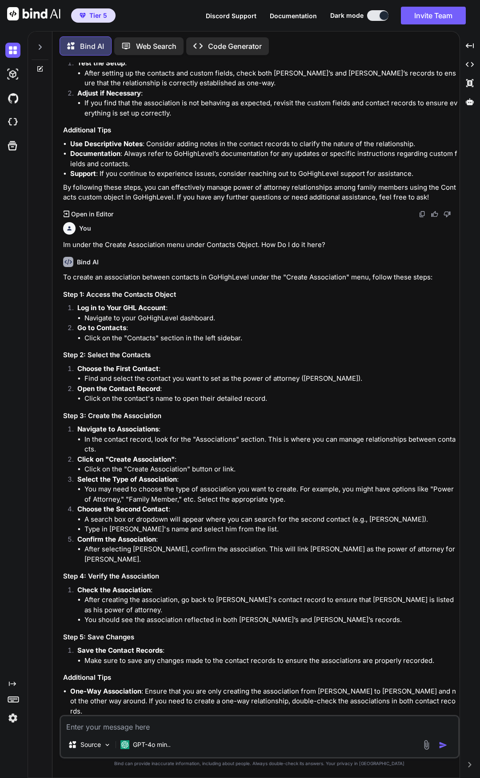
click at [285, 729] on textarea at bounding box center [259, 724] width 397 height 16
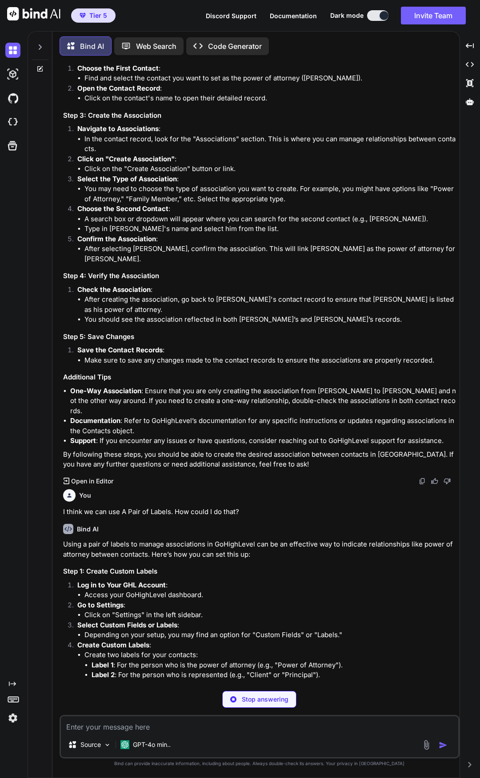
scroll to position [4874, 0]
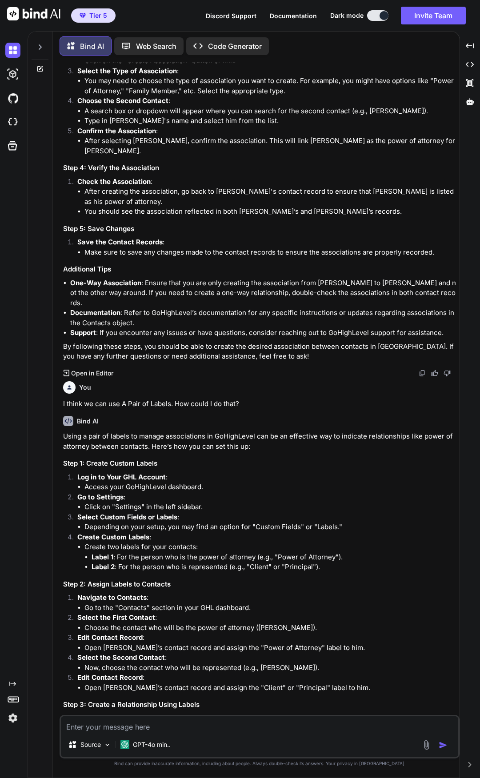
click at [245, 722] on textarea at bounding box center [259, 724] width 397 height 16
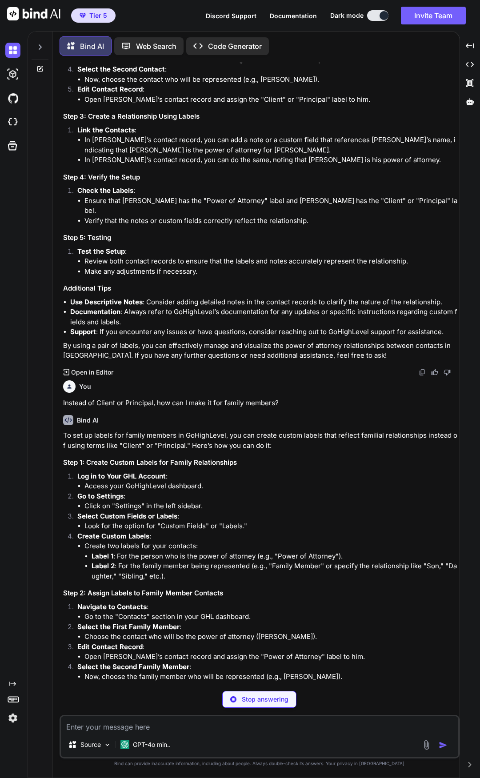
scroll to position [5466, 0]
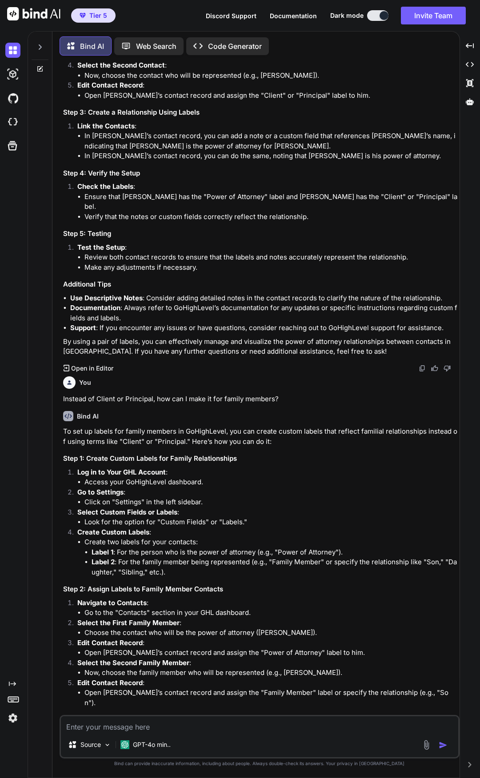
click at [253, 725] on textarea at bounding box center [259, 724] width 397 height 16
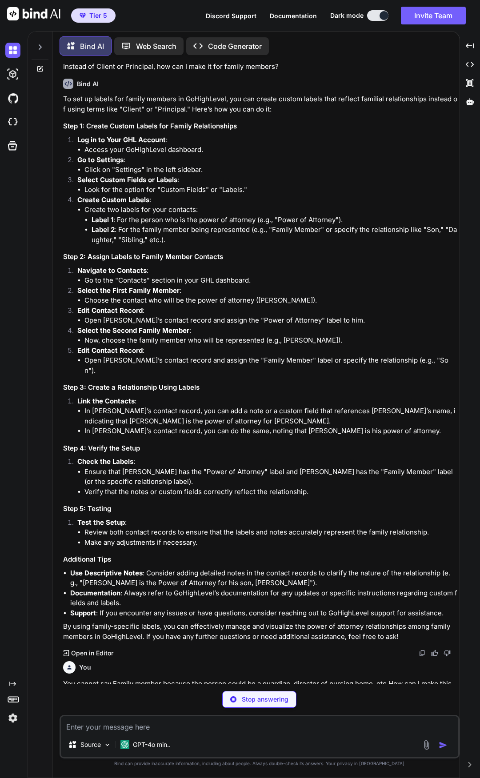
scroll to position [5842, 0]
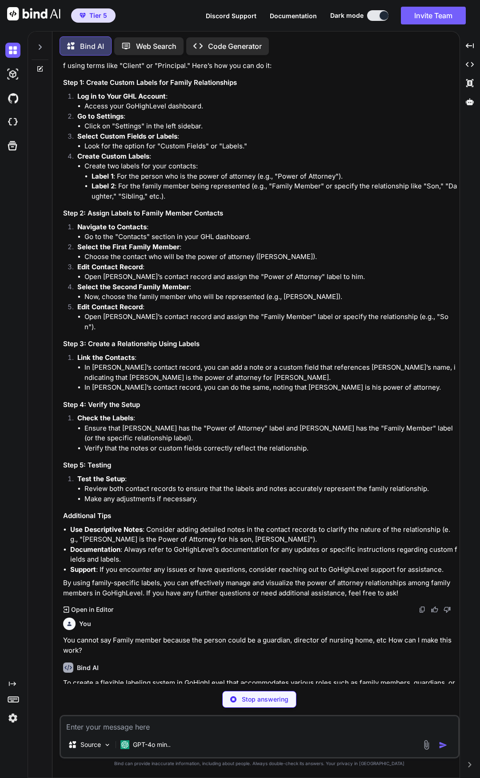
drag, startPoint x: 156, startPoint y: 602, endPoint x: 301, endPoint y: 603, distance: 144.8
click at [301, 678] on p "To create a flexible labeling system in GoHighLevel that accommodates various r…" at bounding box center [260, 688] width 395 height 20
click at [290, 678] on p "To create a flexible labeling system in GoHighLevel that accommodates various r…" at bounding box center [260, 688] width 395 height 20
click at [245, 678] on p "To create a flexible labeling system in GoHighLevel that accommodates various r…" at bounding box center [260, 688] width 395 height 20
click at [253, 678] on p "To create a flexible labeling system in GoHighLevel that accommodates various r…" at bounding box center [260, 688] width 395 height 20
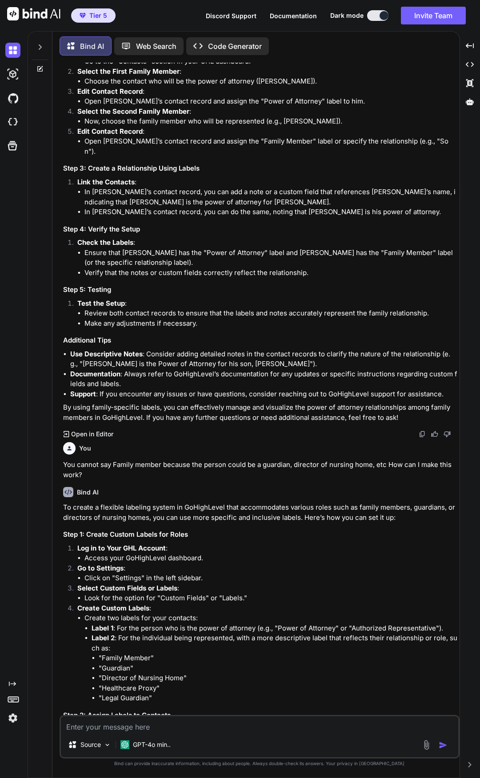
scroll to position [6019, 0]
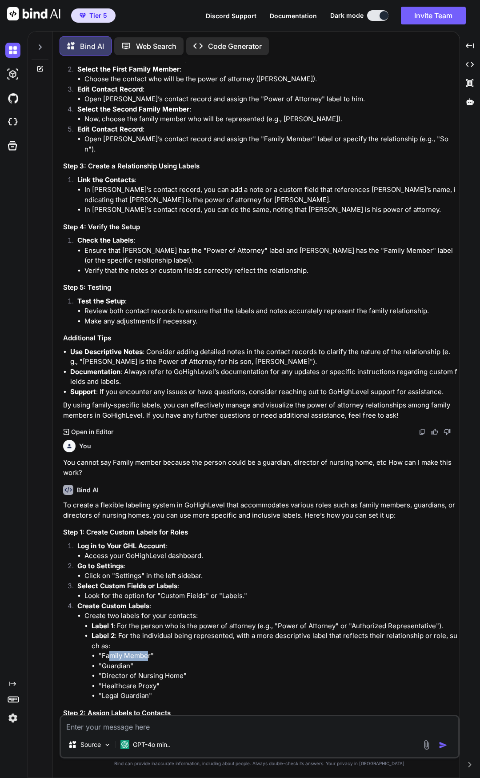
drag, startPoint x: 145, startPoint y: 560, endPoint x: 147, endPoint y: 564, distance: 4.8
click at [151, 651] on li ""Family Member"" at bounding box center [278, 656] width 359 height 10
click at [128, 661] on li ""Guardian"" at bounding box center [278, 666] width 359 height 10
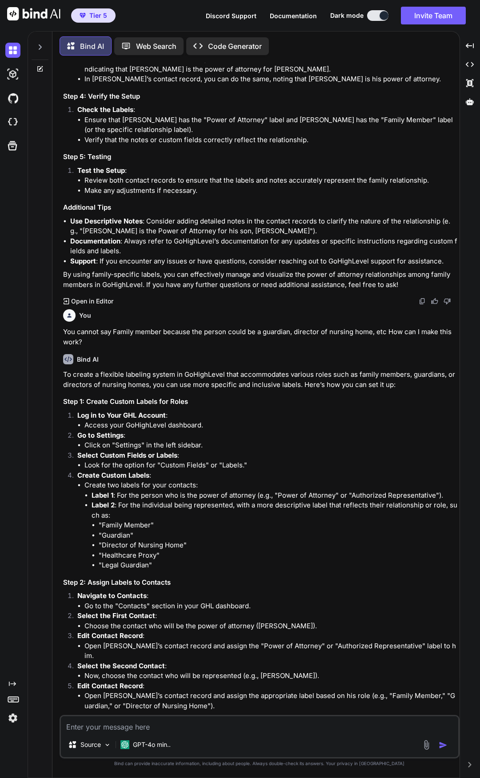
scroll to position [6153, 0]
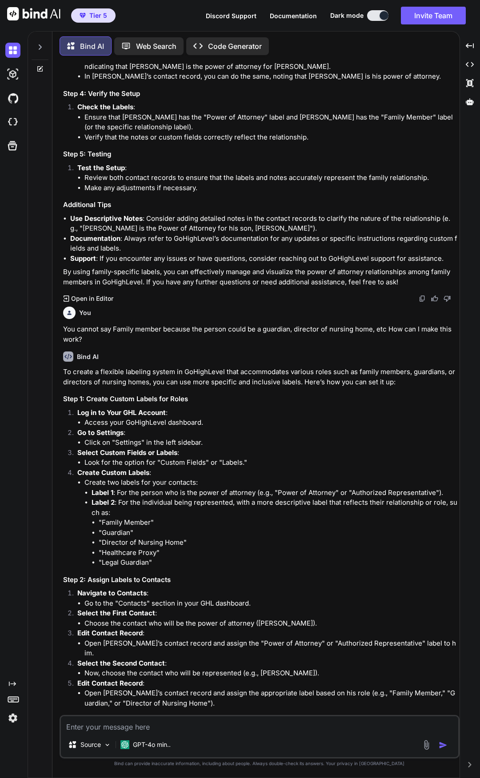
click at [259, 730] on textarea at bounding box center [259, 724] width 397 height 16
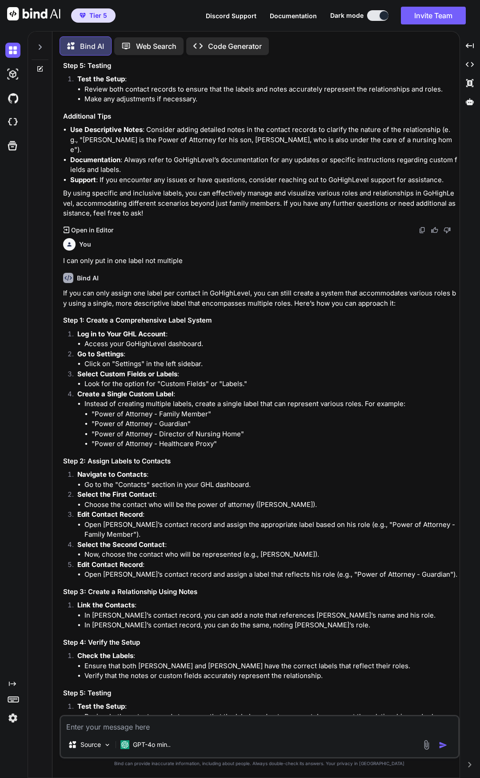
scroll to position [6935, 0]
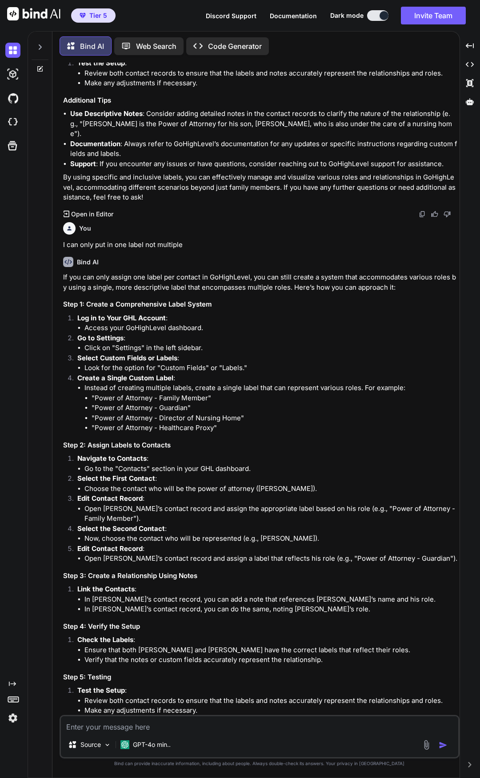
click at [248, 727] on textarea at bounding box center [259, 724] width 397 height 16
